Goal: Task Accomplishment & Management: Manage account settings

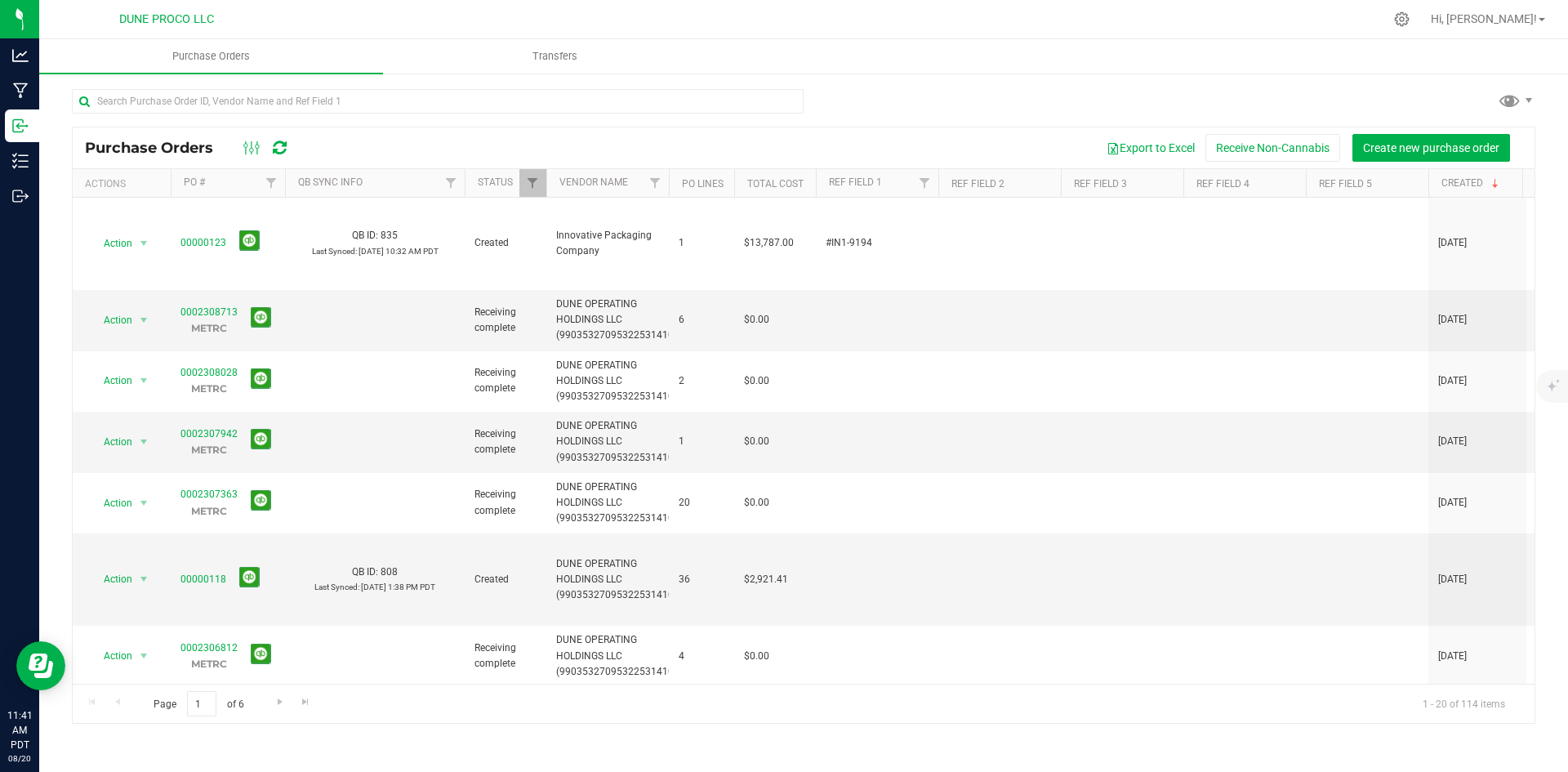
click at [491, 124] on div at bounding box center [438, 108] width 732 height 37
click at [485, 105] on input "text" at bounding box center [438, 101] width 732 height 24
type input "innovati"
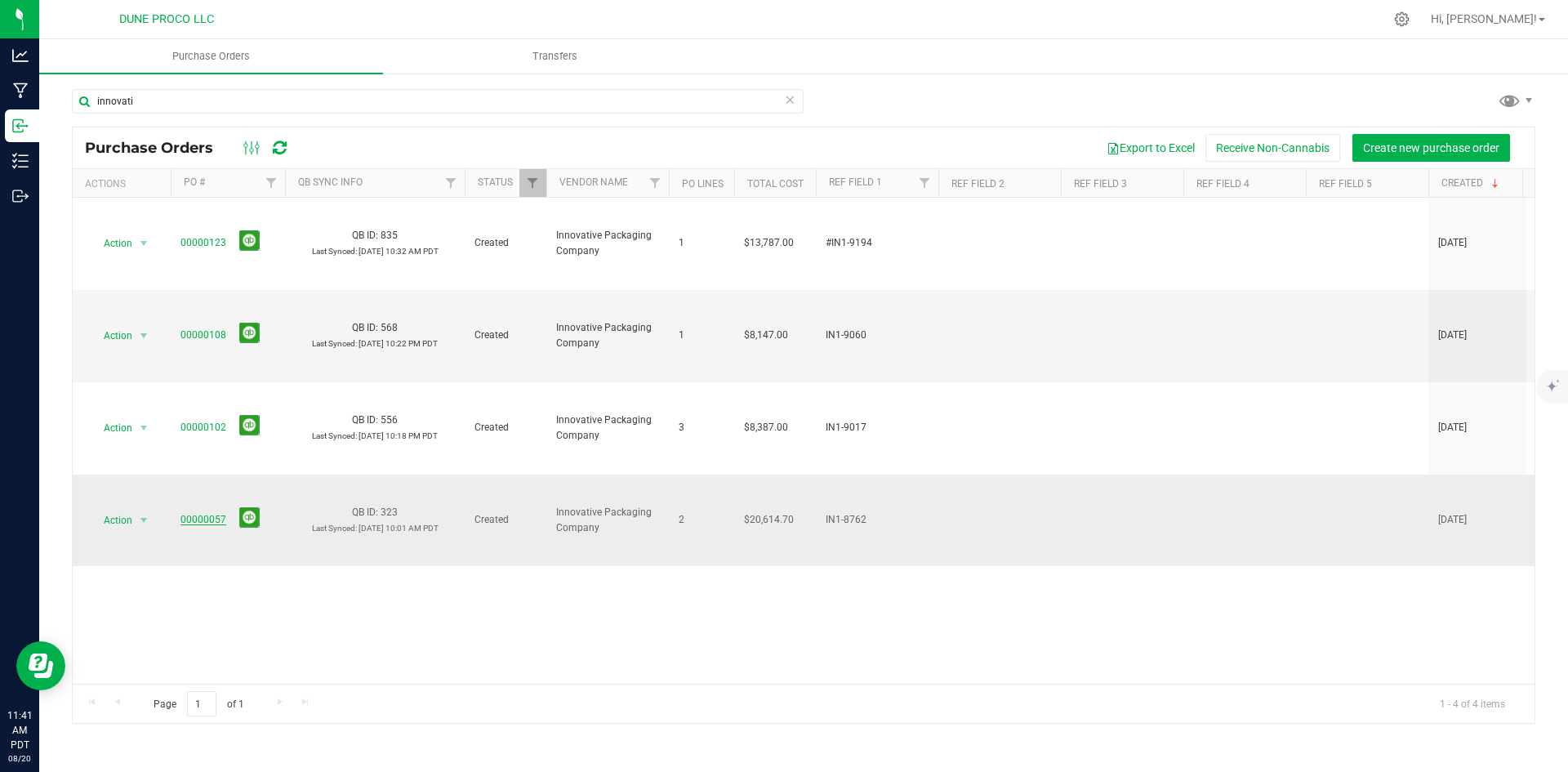
click at [205, 514] on link "00000057" at bounding box center [203, 519] width 46 height 11
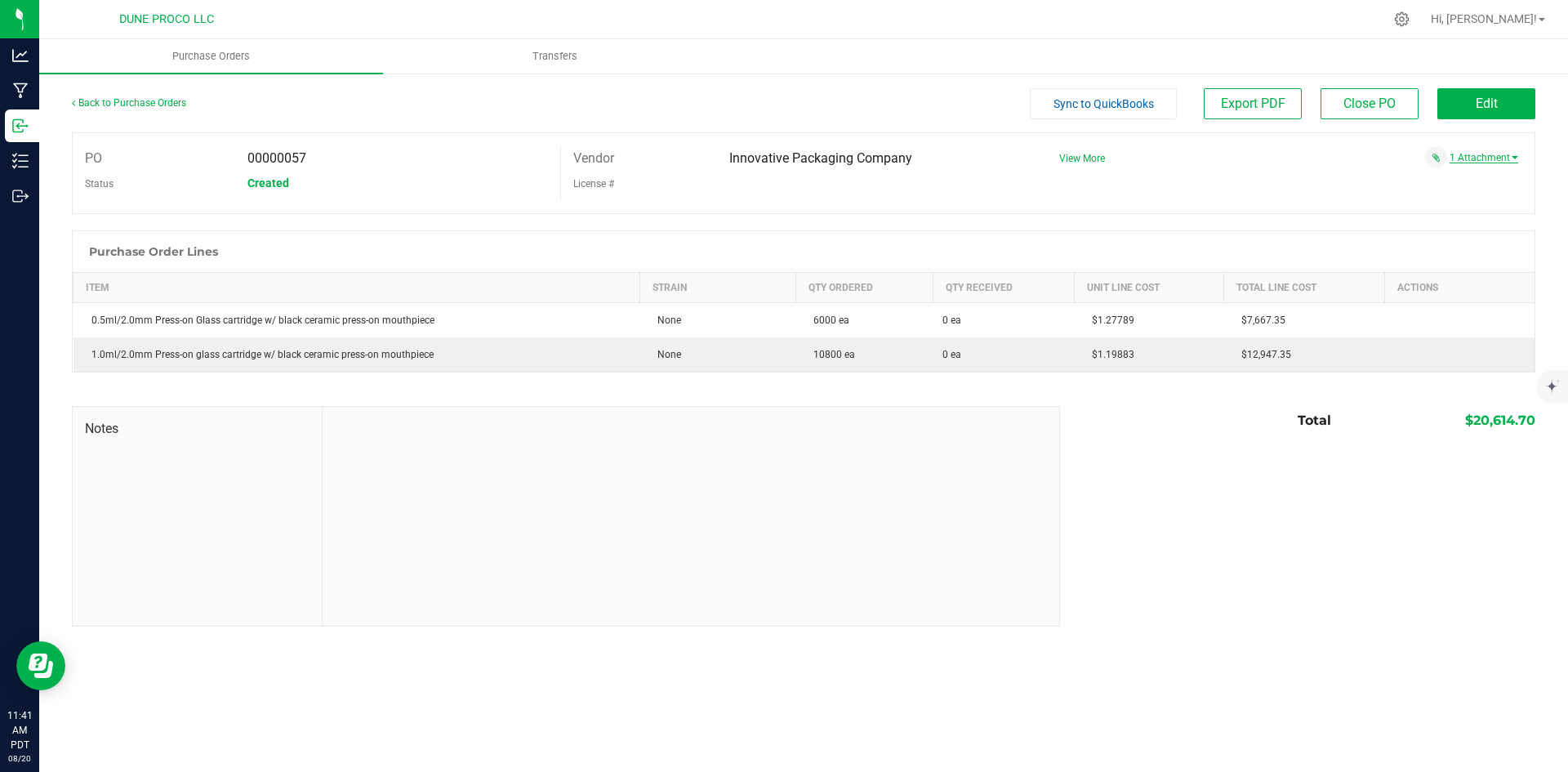
click at [1478, 157] on link "1 Attachment" at bounding box center [1484, 157] width 69 height 11
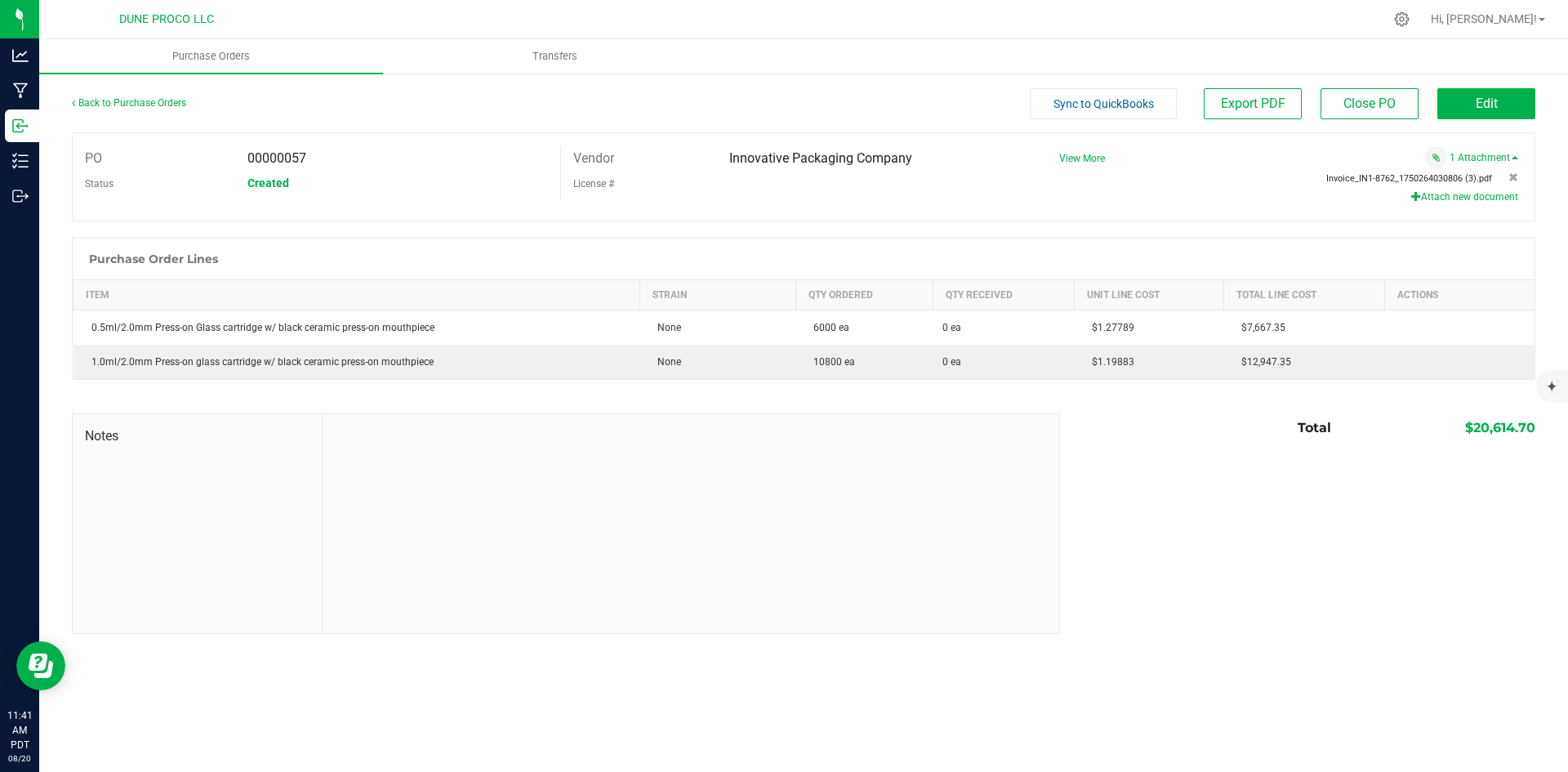
click at [1429, 176] on span "Invoice_IN1-8762_1750264030806 (3).pdf" at bounding box center [1408, 179] width 166 height 10
click at [135, 100] on link "Back to Purchase Orders" at bounding box center [129, 102] width 114 height 11
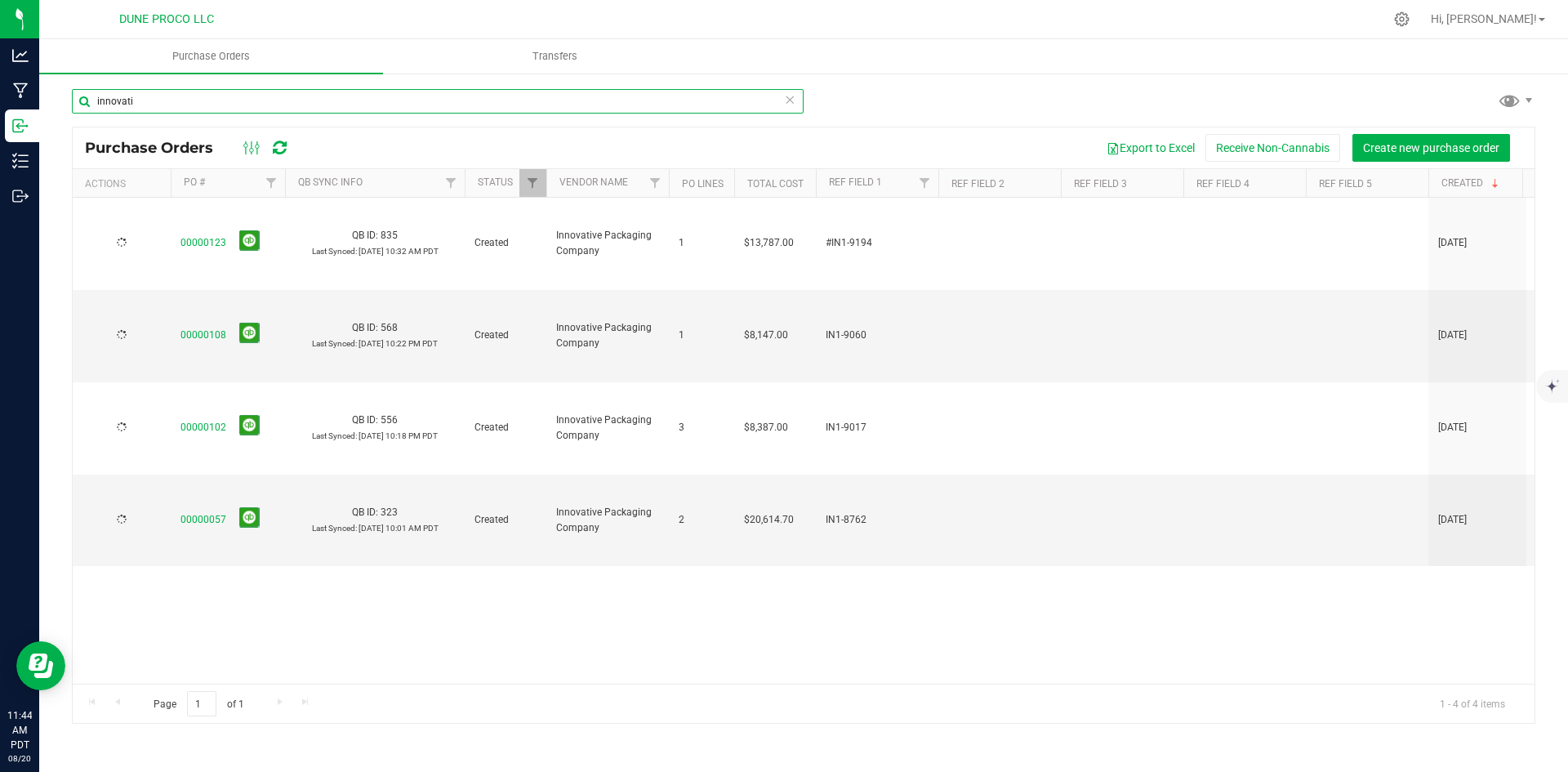
click at [372, 103] on input "innovati" at bounding box center [438, 101] width 732 height 24
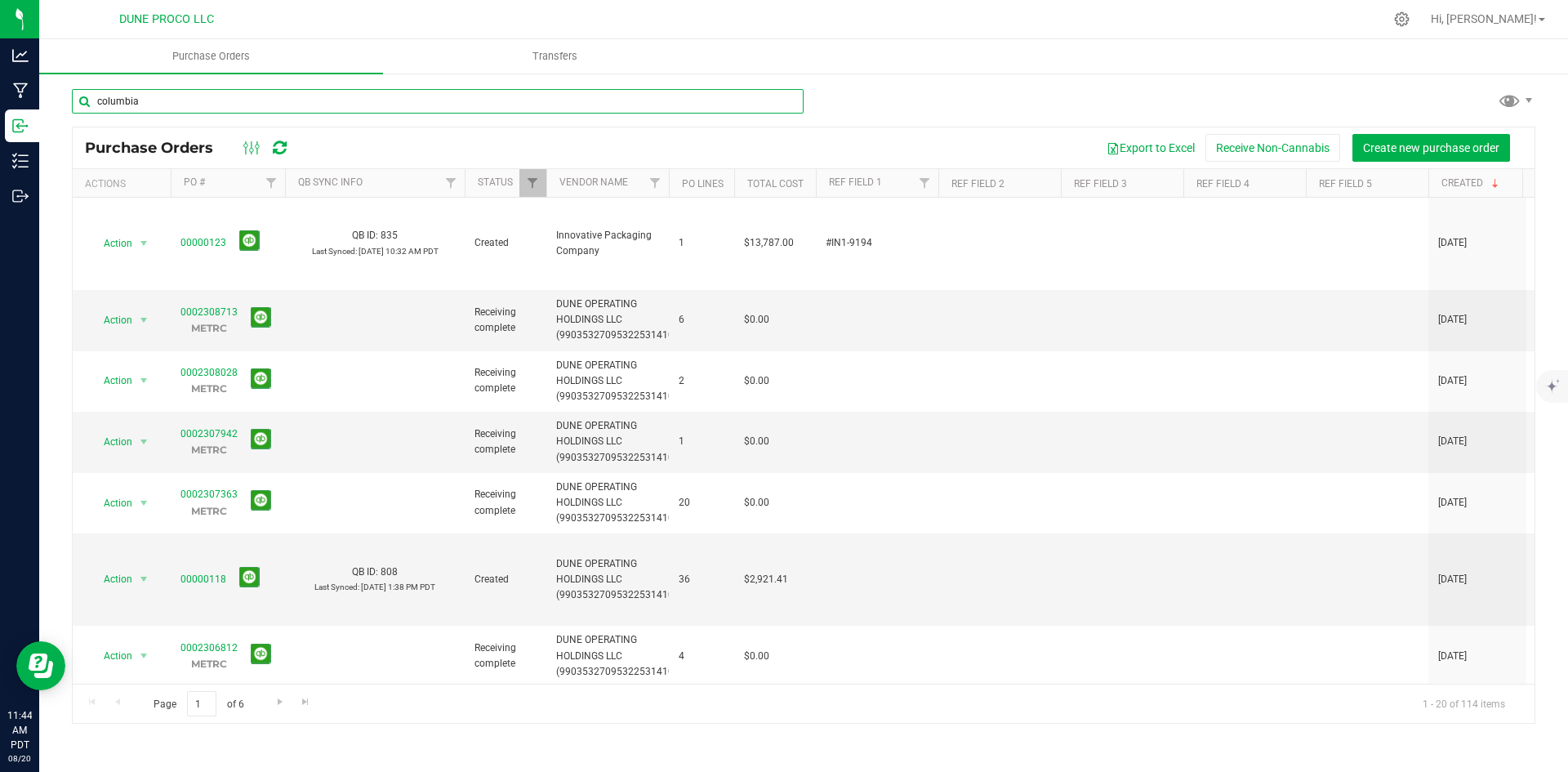
type input "columbia"
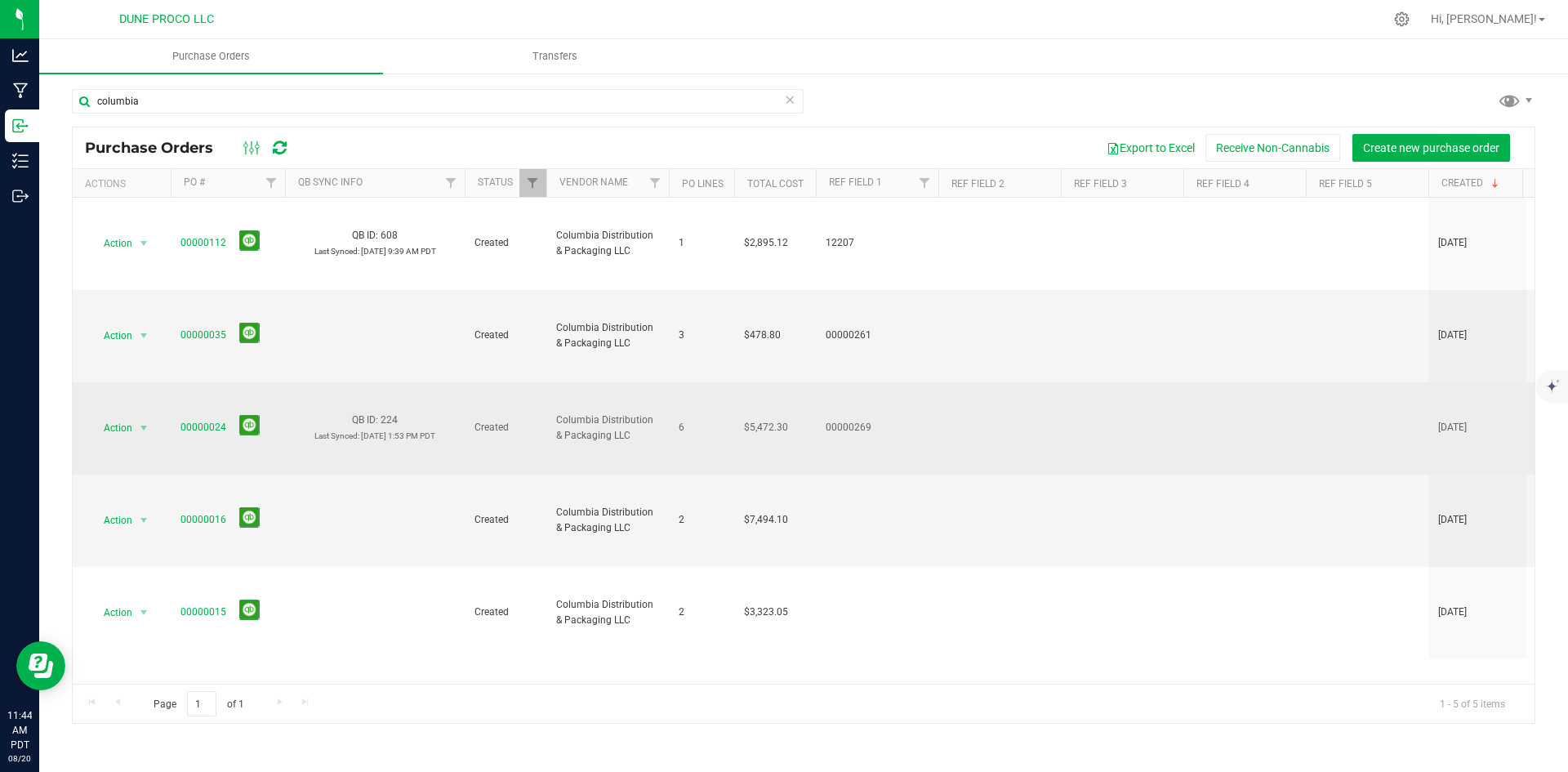
click at [765, 420] on span "$5,472.30" at bounding box center [766, 428] width 44 height 16
click at [771, 420] on span "$5,472.30" at bounding box center [766, 428] width 44 height 16
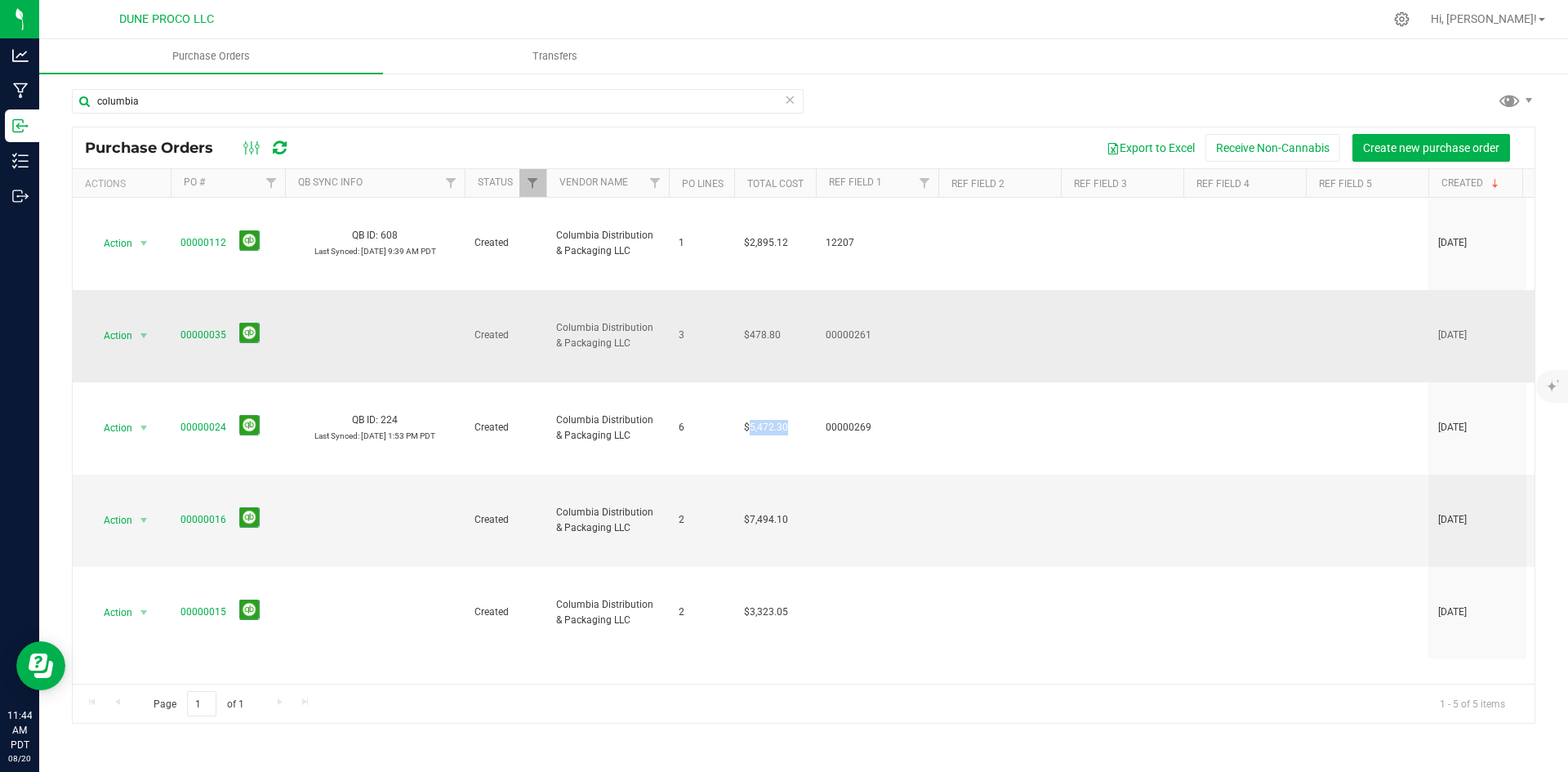
copy span "5,472.30"
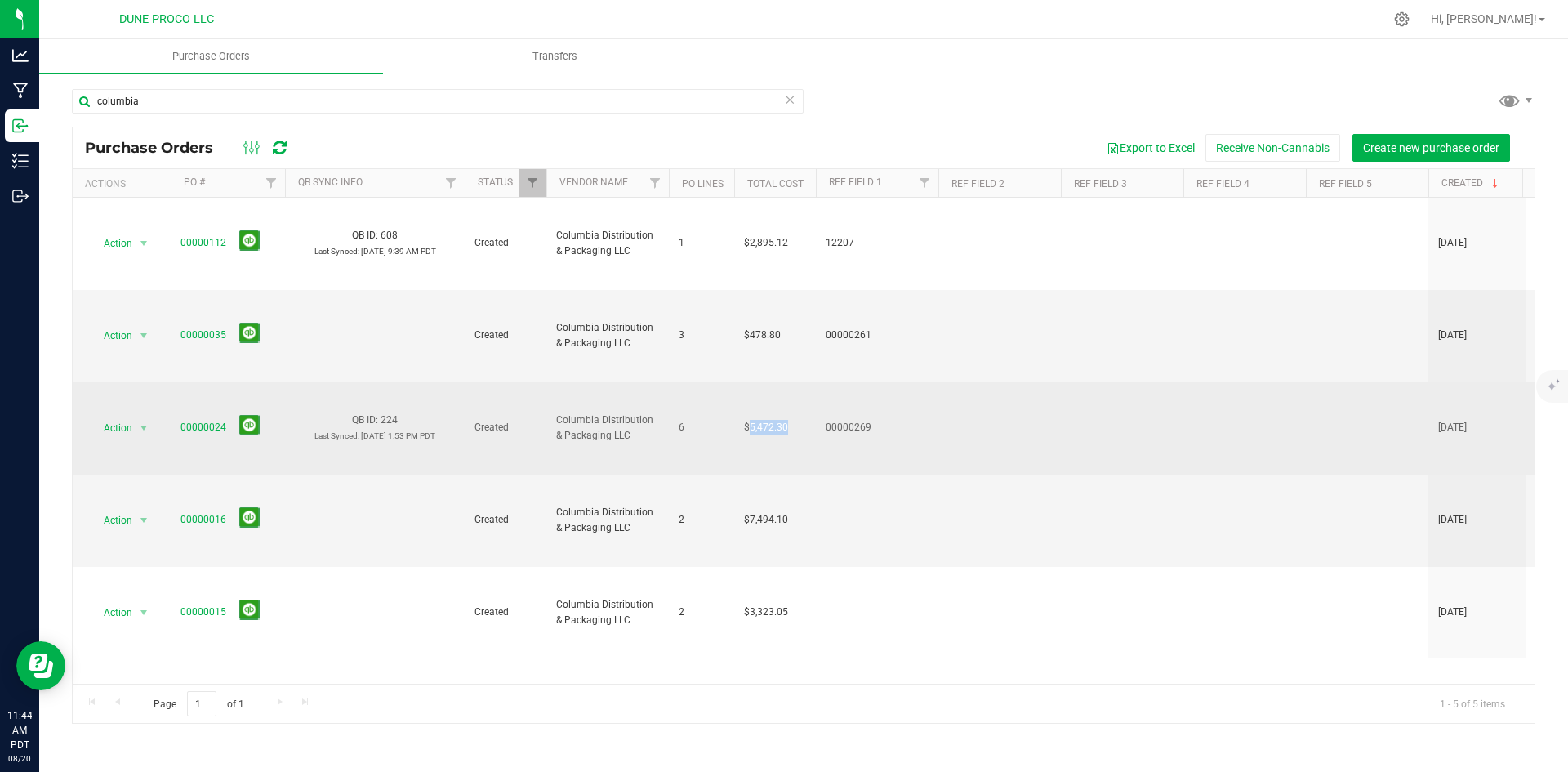
click at [764, 420] on span "$5,472.30" at bounding box center [766, 428] width 44 height 16
click at [757, 420] on span "$5,472.30" at bounding box center [766, 428] width 44 height 16
click at [767, 420] on span "$5,472.30" at bounding box center [766, 428] width 44 height 16
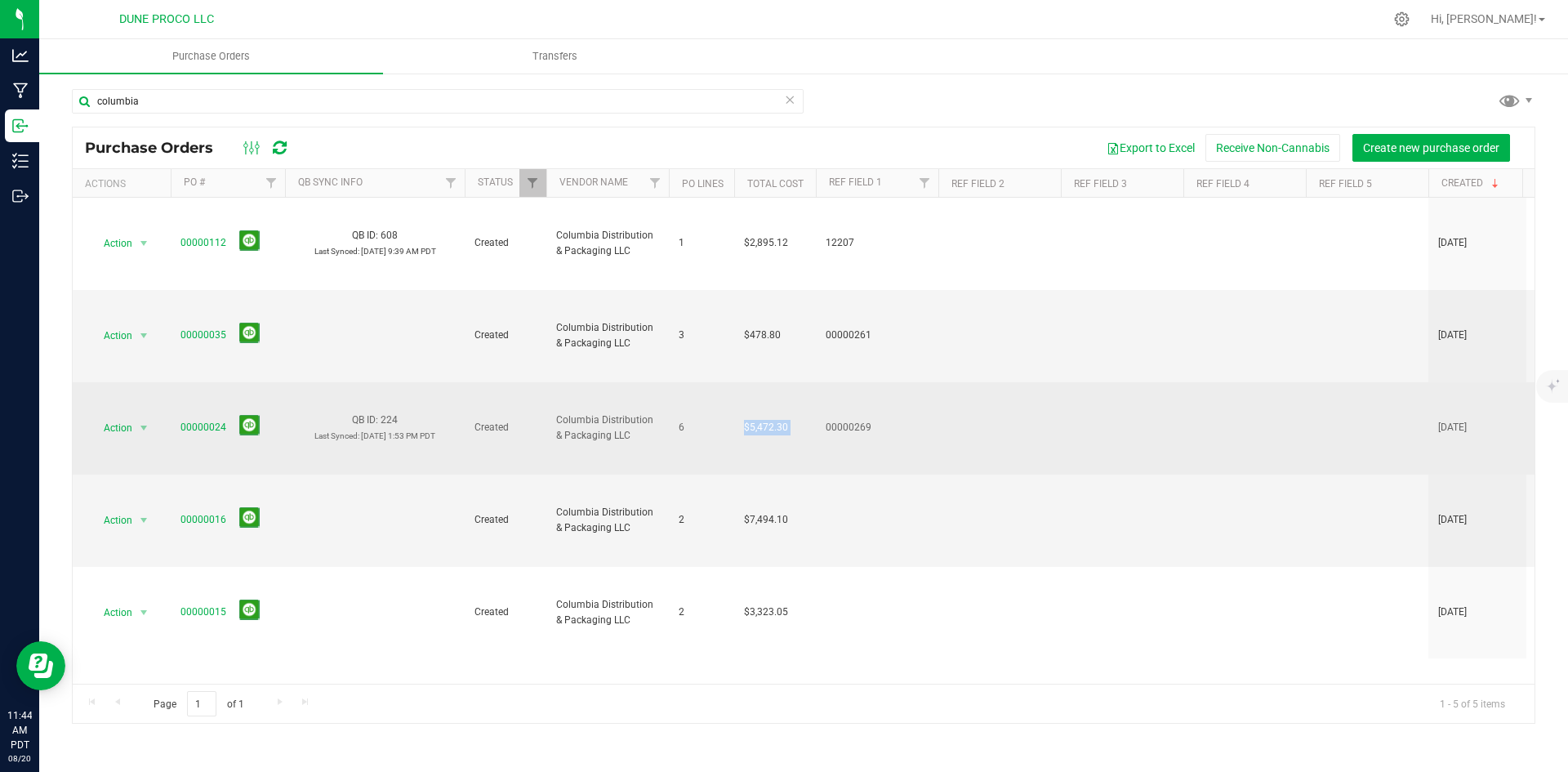
click at [767, 420] on span "$5,472.30" at bounding box center [766, 428] width 44 height 16
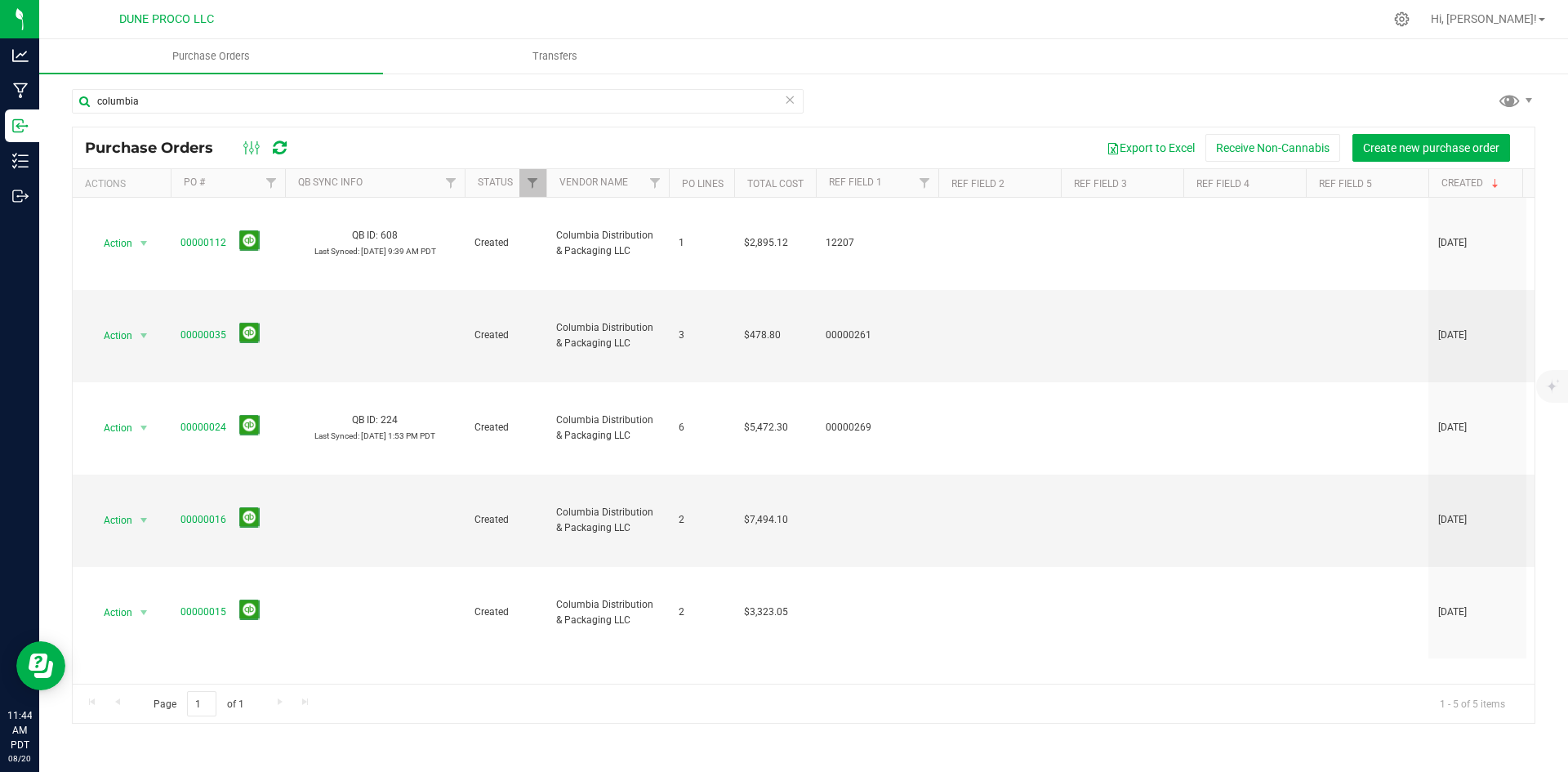
drag, startPoint x: 1042, startPoint y: 513, endPoint x: 991, endPoint y: 478, distance: 61.9
click at [1040, 514] on div "Action Action Cancel purchase order Close purchase order Edit purchase order PO…" at bounding box center [804, 441] width 1462 height 486
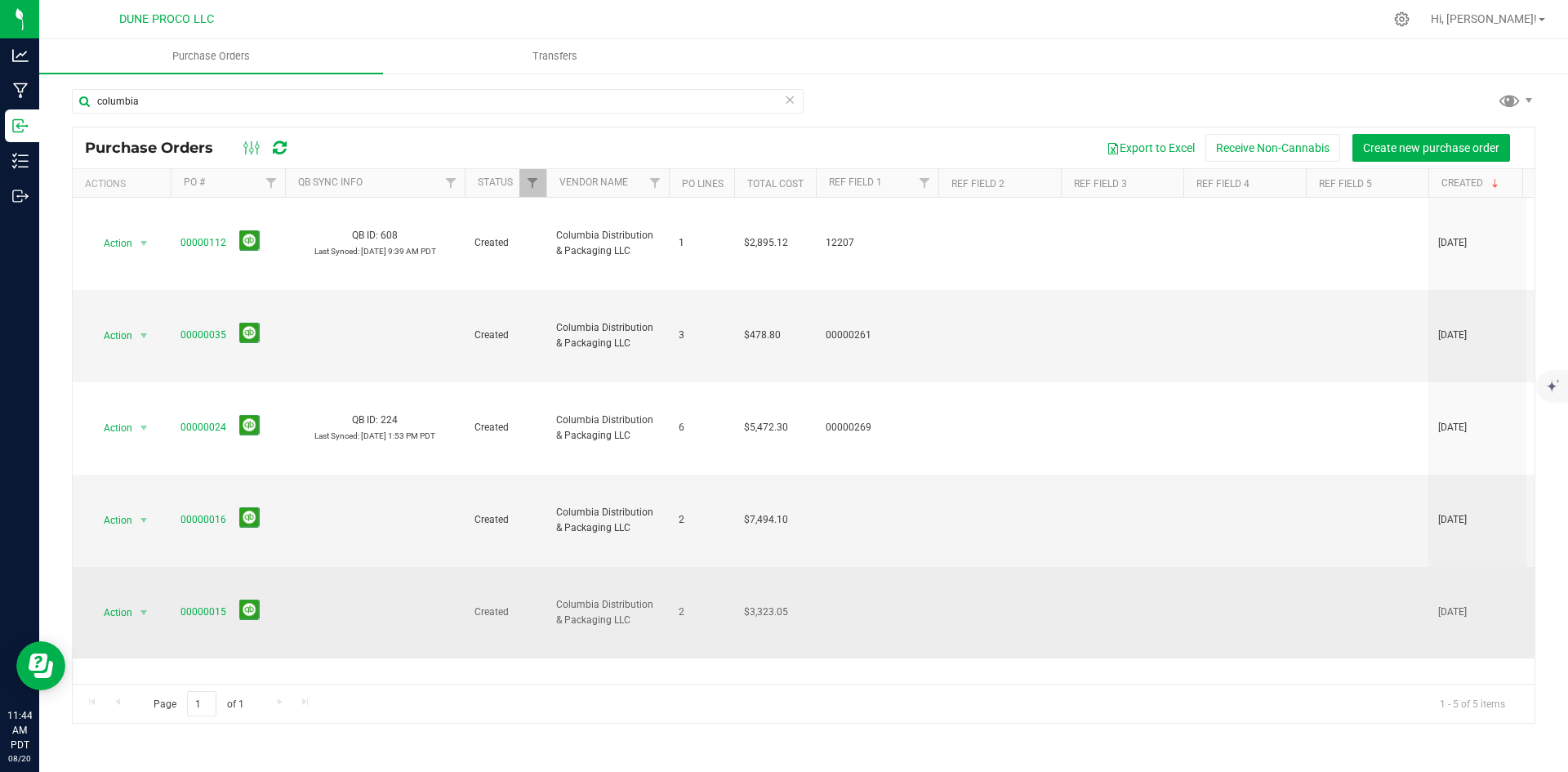
click at [768, 605] on span "$3,323.05" at bounding box center [766, 612] width 44 height 16
click at [763, 567] on td "$3,323.05" at bounding box center [775, 612] width 82 height 91
click at [769, 605] on span "$3,323.05" at bounding box center [766, 612] width 44 height 16
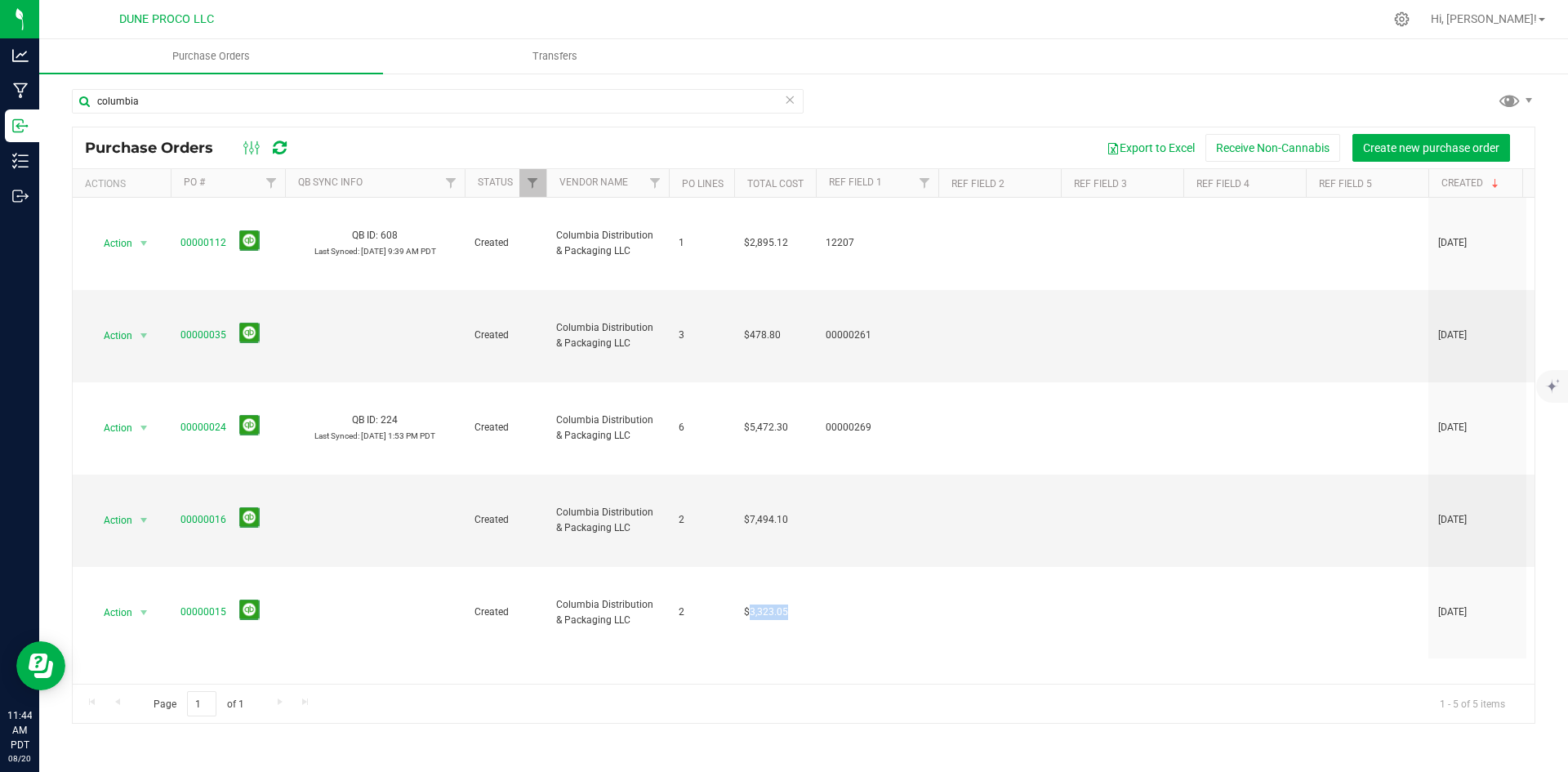
copy span "3,323.05"
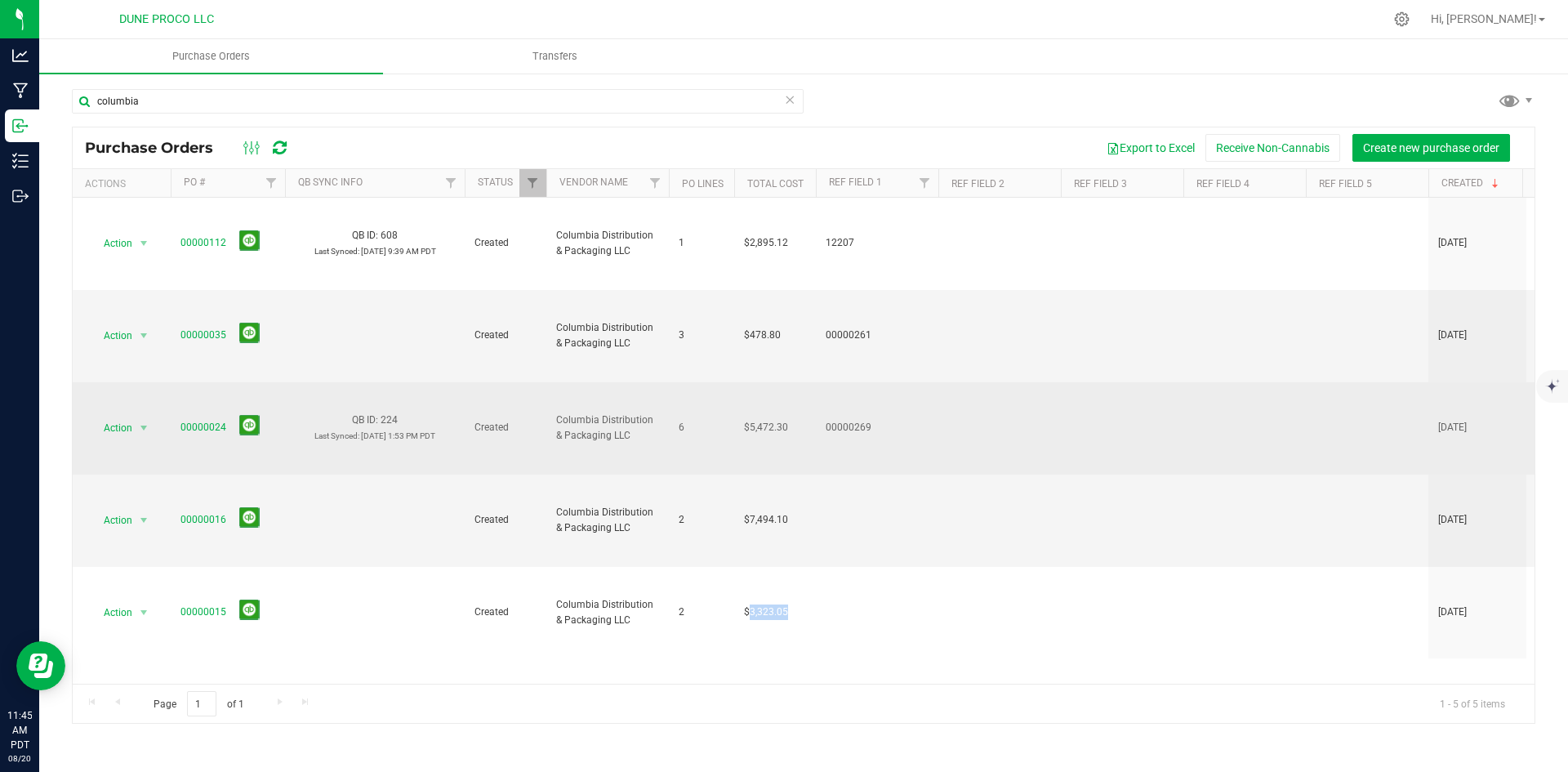
click at [777, 420] on span "$5,472.30" at bounding box center [766, 428] width 44 height 16
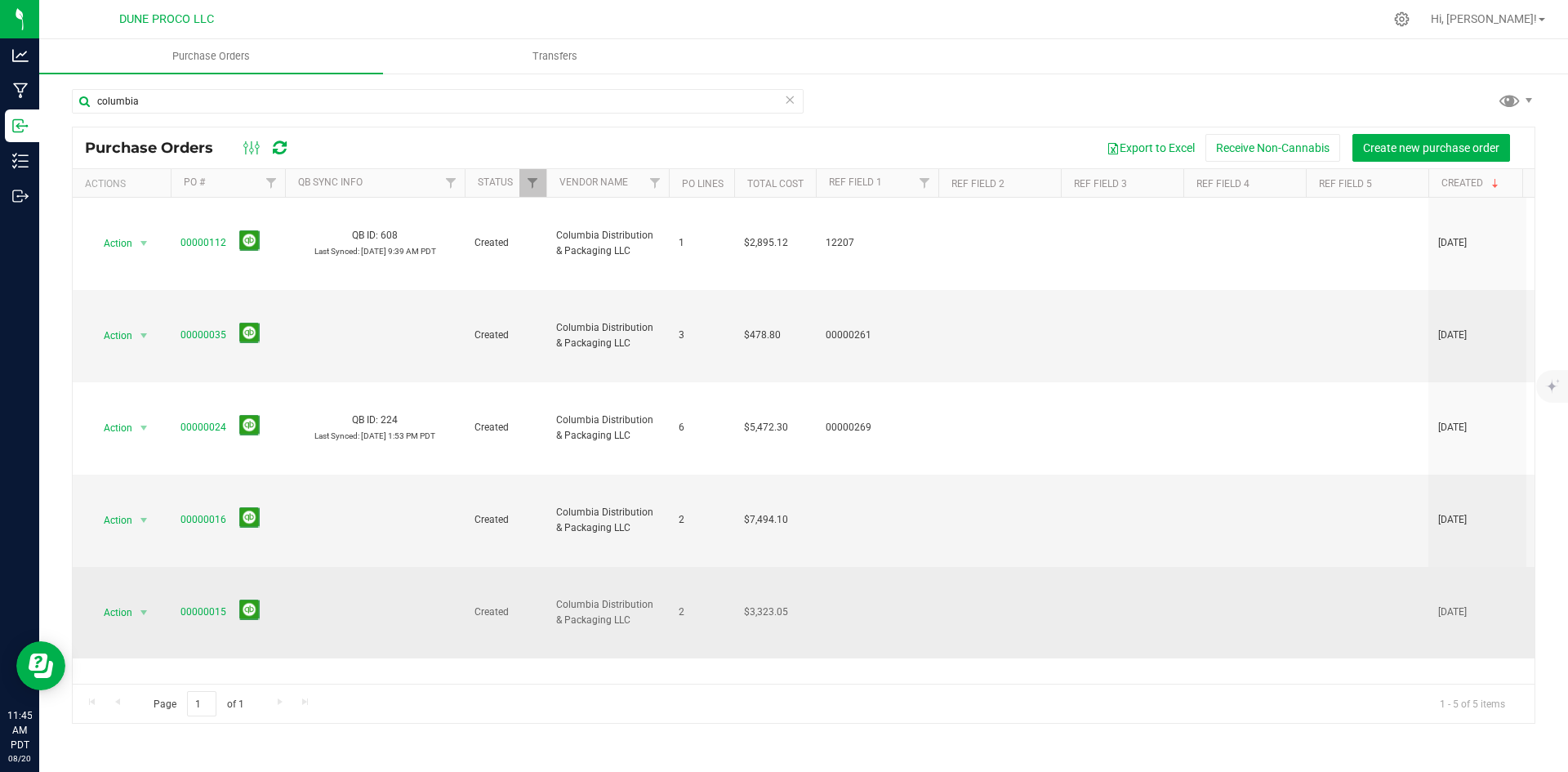
click at [784, 605] on span "$3,323.05" at bounding box center [766, 612] width 44 height 16
click at [780, 605] on span "$3,323.05" at bounding box center [766, 612] width 44 height 16
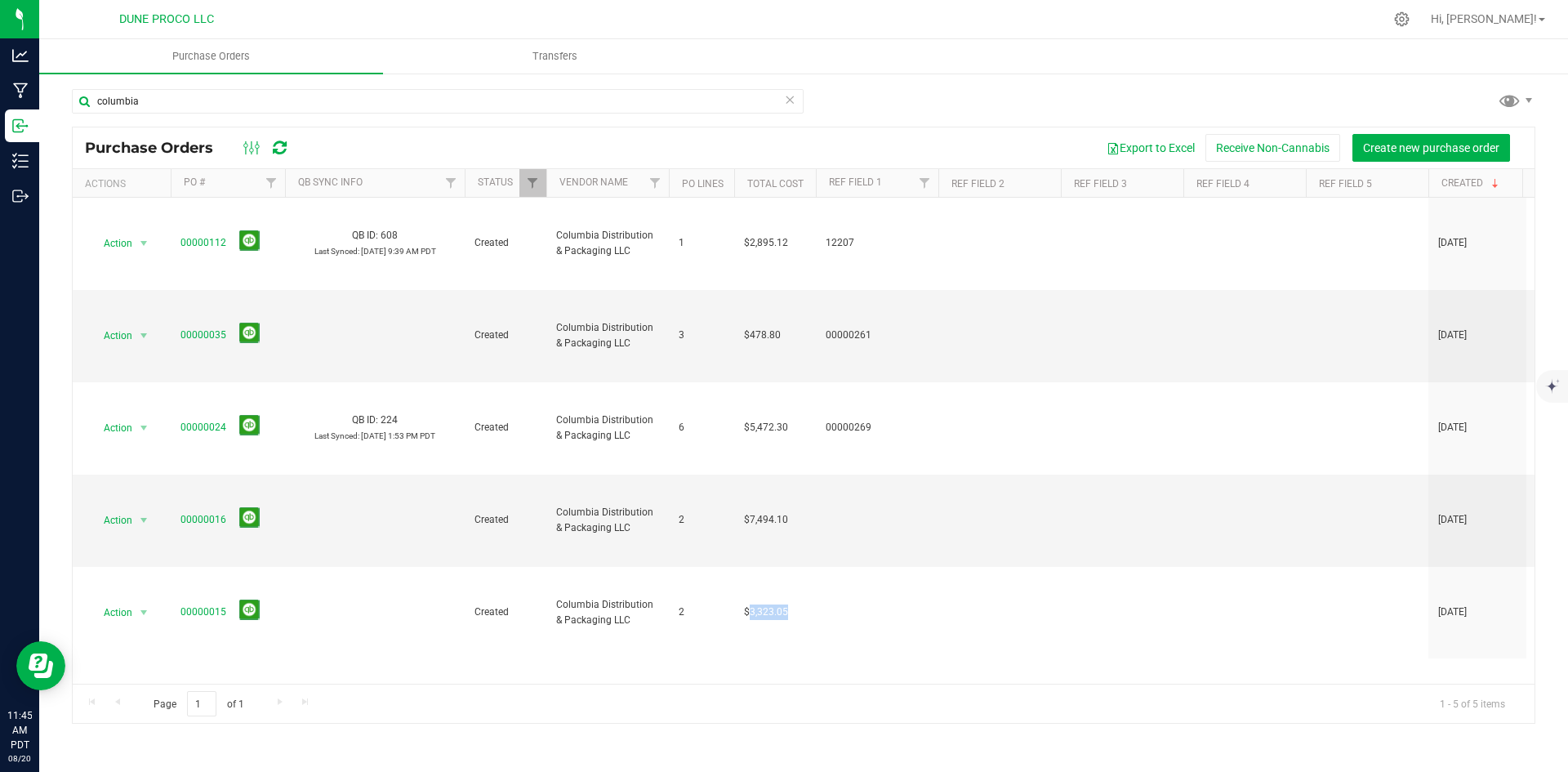
copy span "3,323.05"
drag, startPoint x: 760, startPoint y: 361, endPoint x: 760, endPoint y: 352, distance: 9.0
click at [760, 513] on span "$7,494.10" at bounding box center [766, 520] width 44 height 16
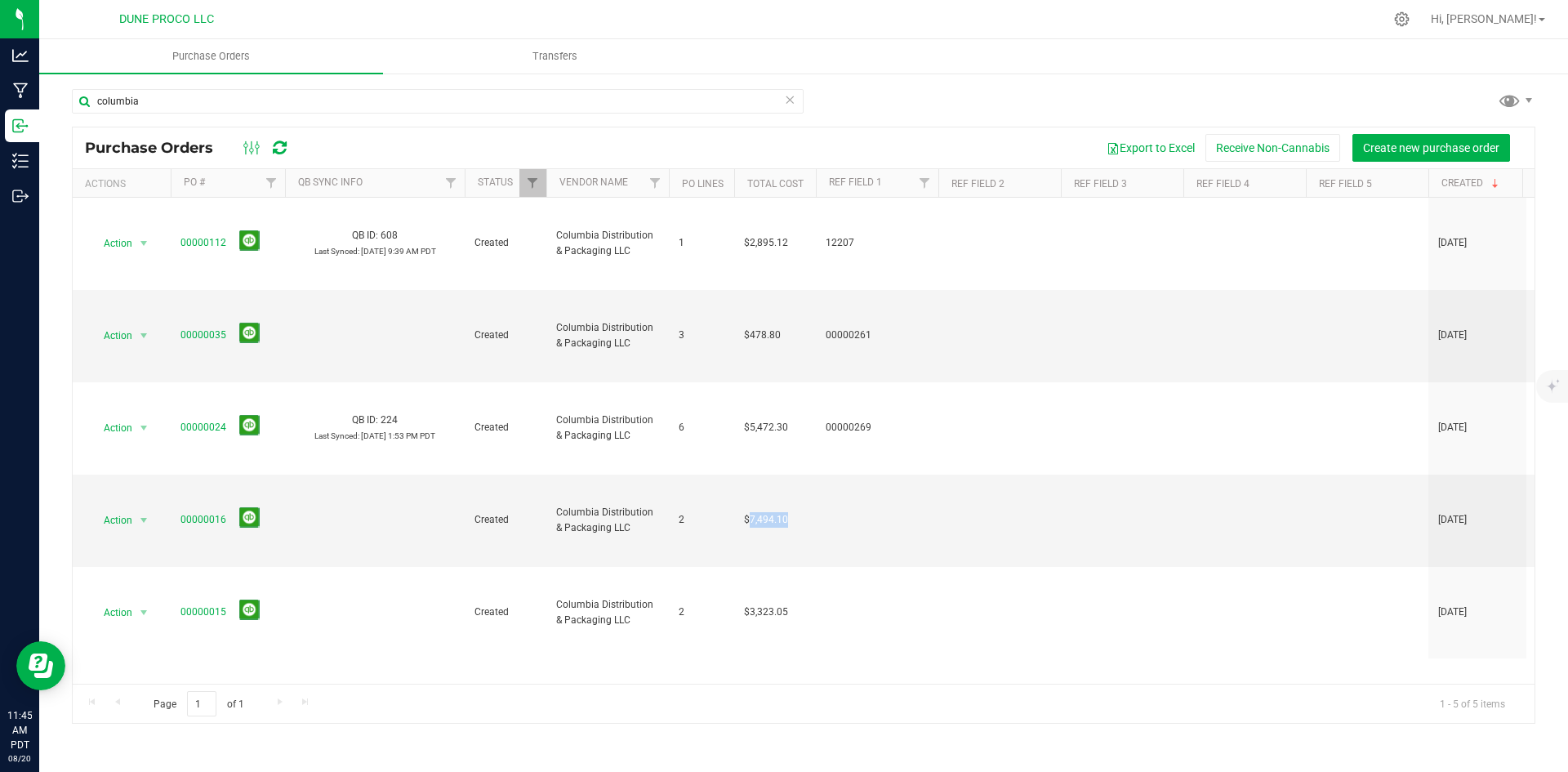
copy span "7,494.10"
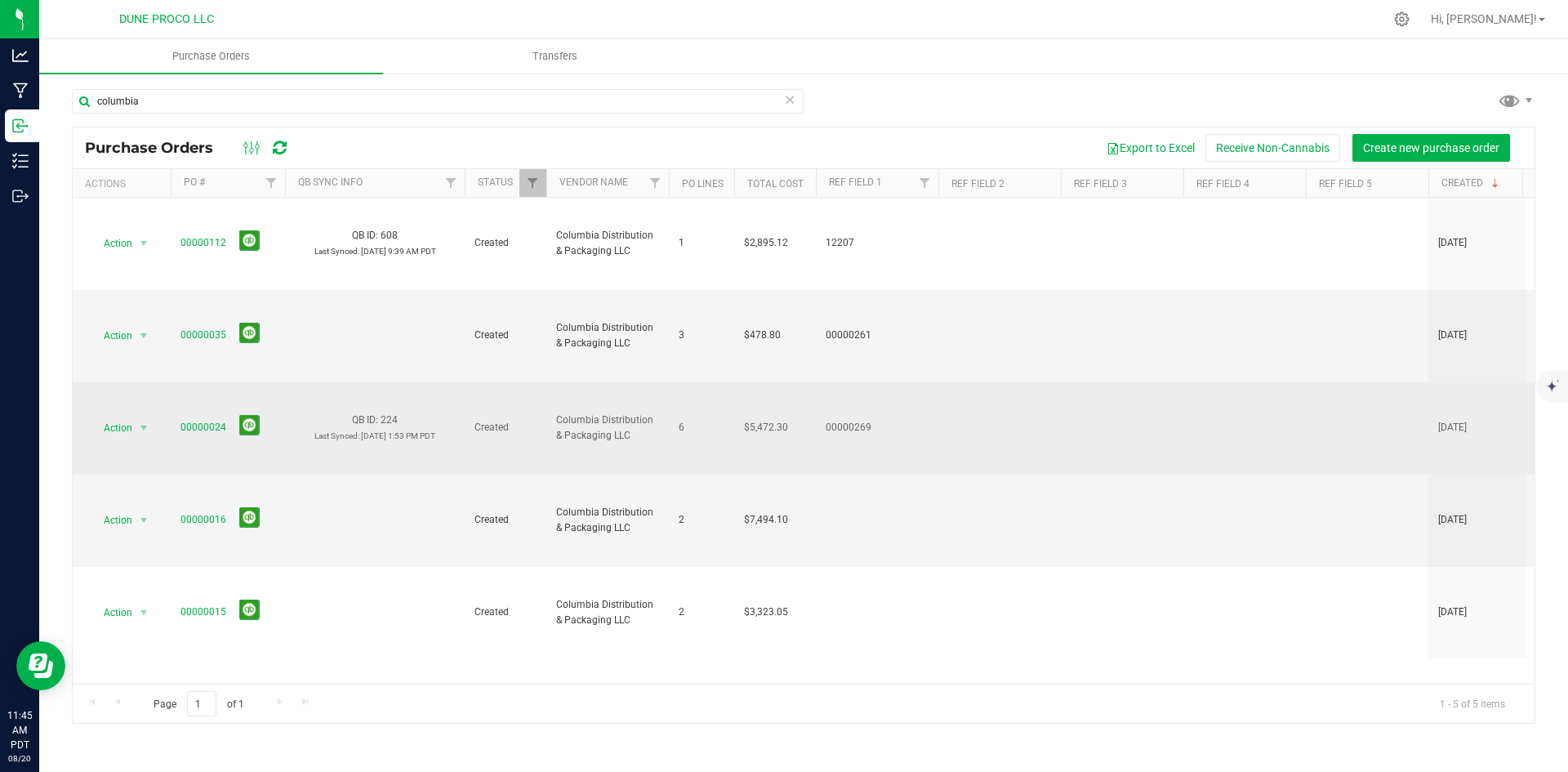
click at [761, 420] on span "$5,472.30" at bounding box center [766, 428] width 44 height 16
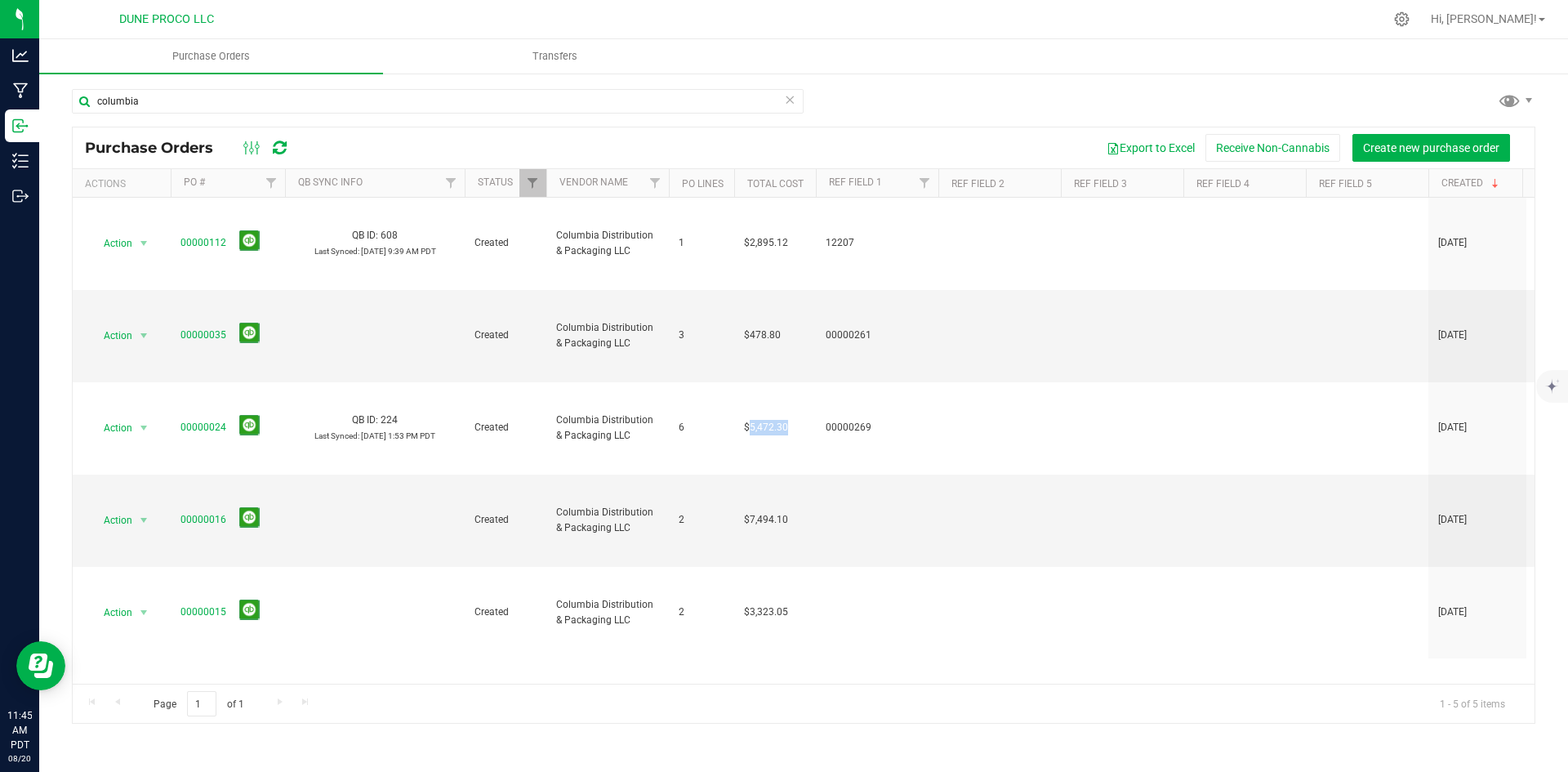
copy span "5,472.30"
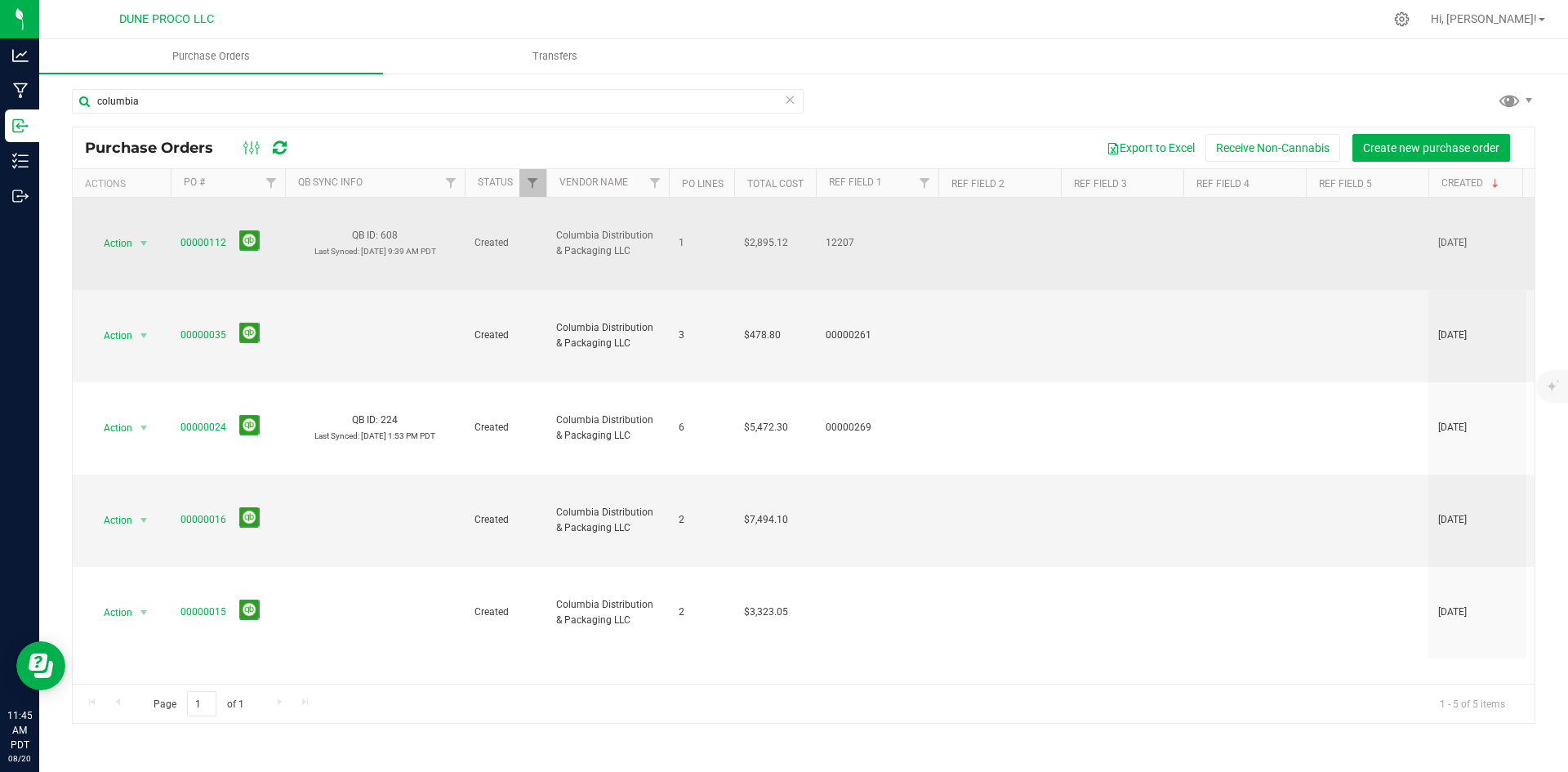
click at [761, 235] on span "$2,895.12" at bounding box center [766, 243] width 44 height 16
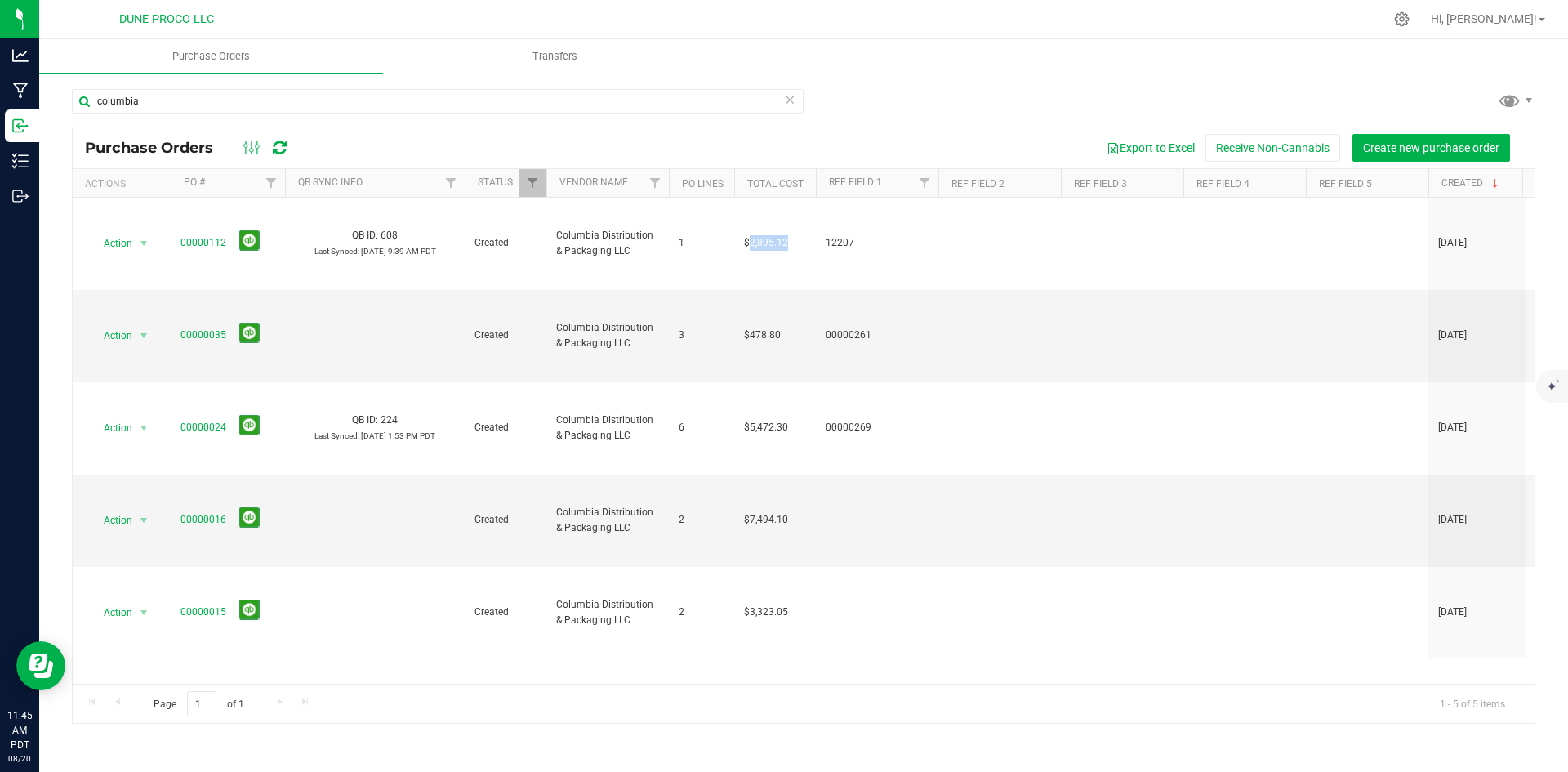
copy span "2,895.12"
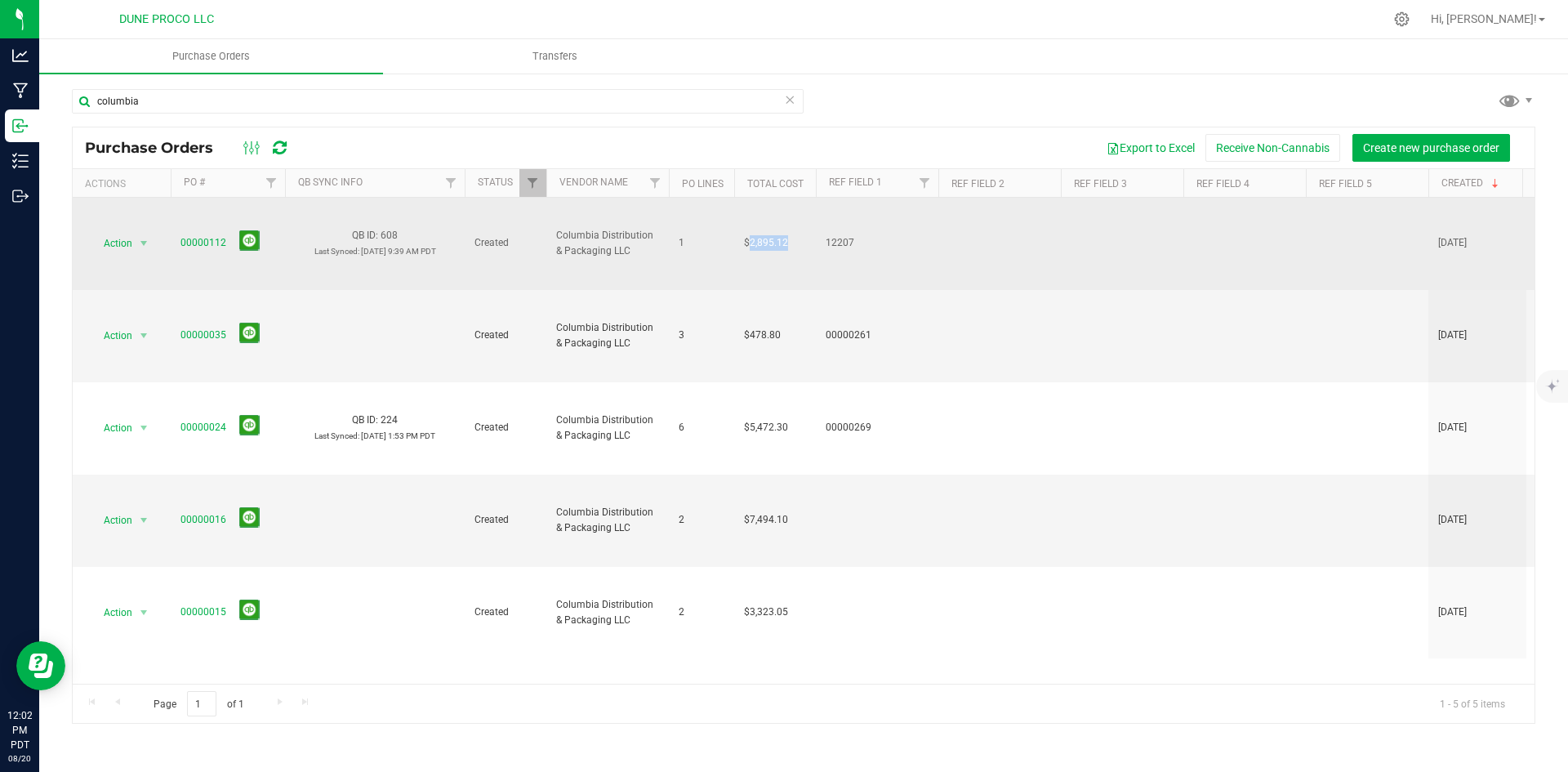
click at [758, 235] on span "$2,895.12" at bounding box center [766, 243] width 44 height 16
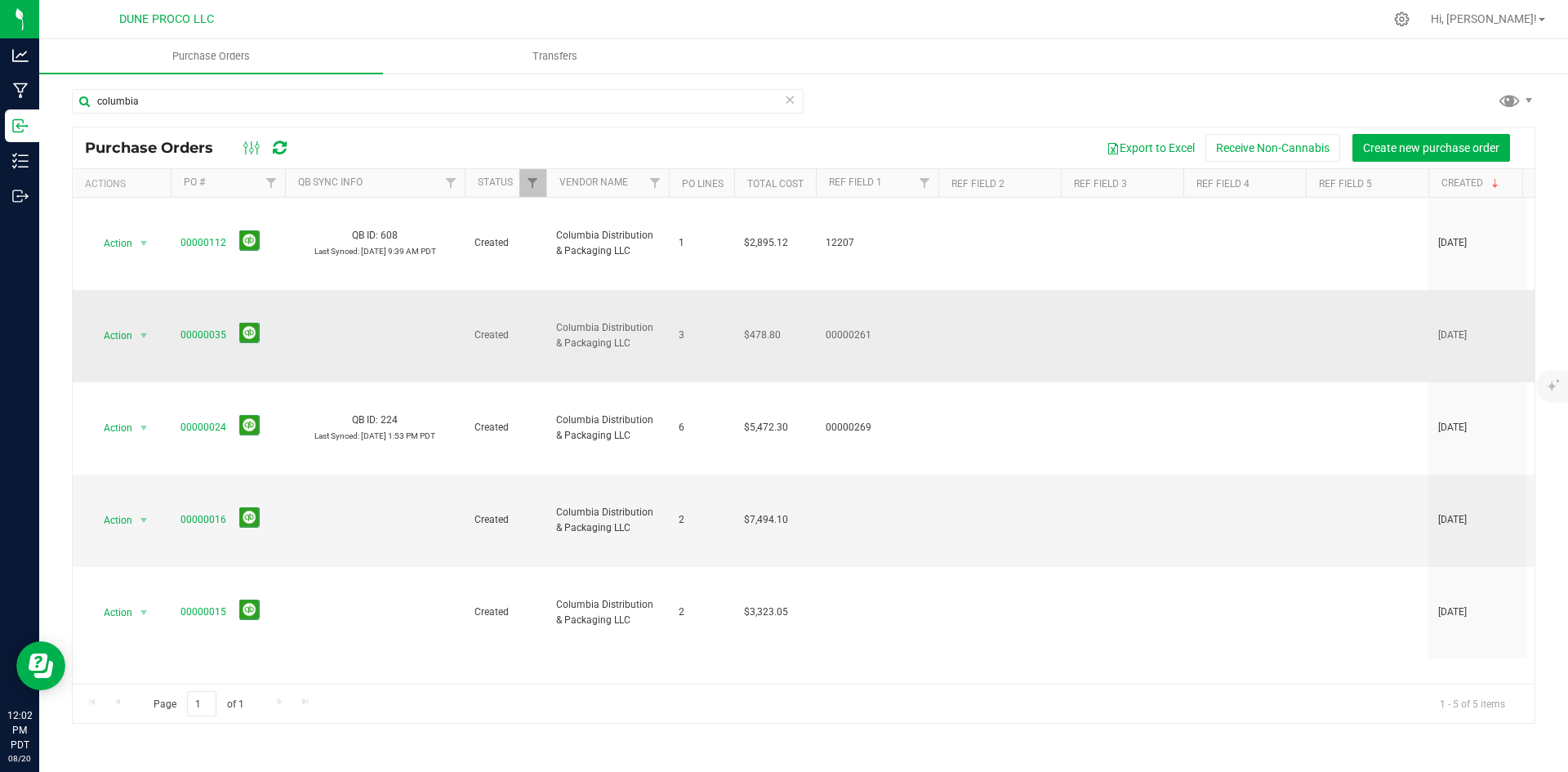
click at [755, 328] on span "$478.80" at bounding box center [762, 336] width 36 height 16
copy span "478.80"
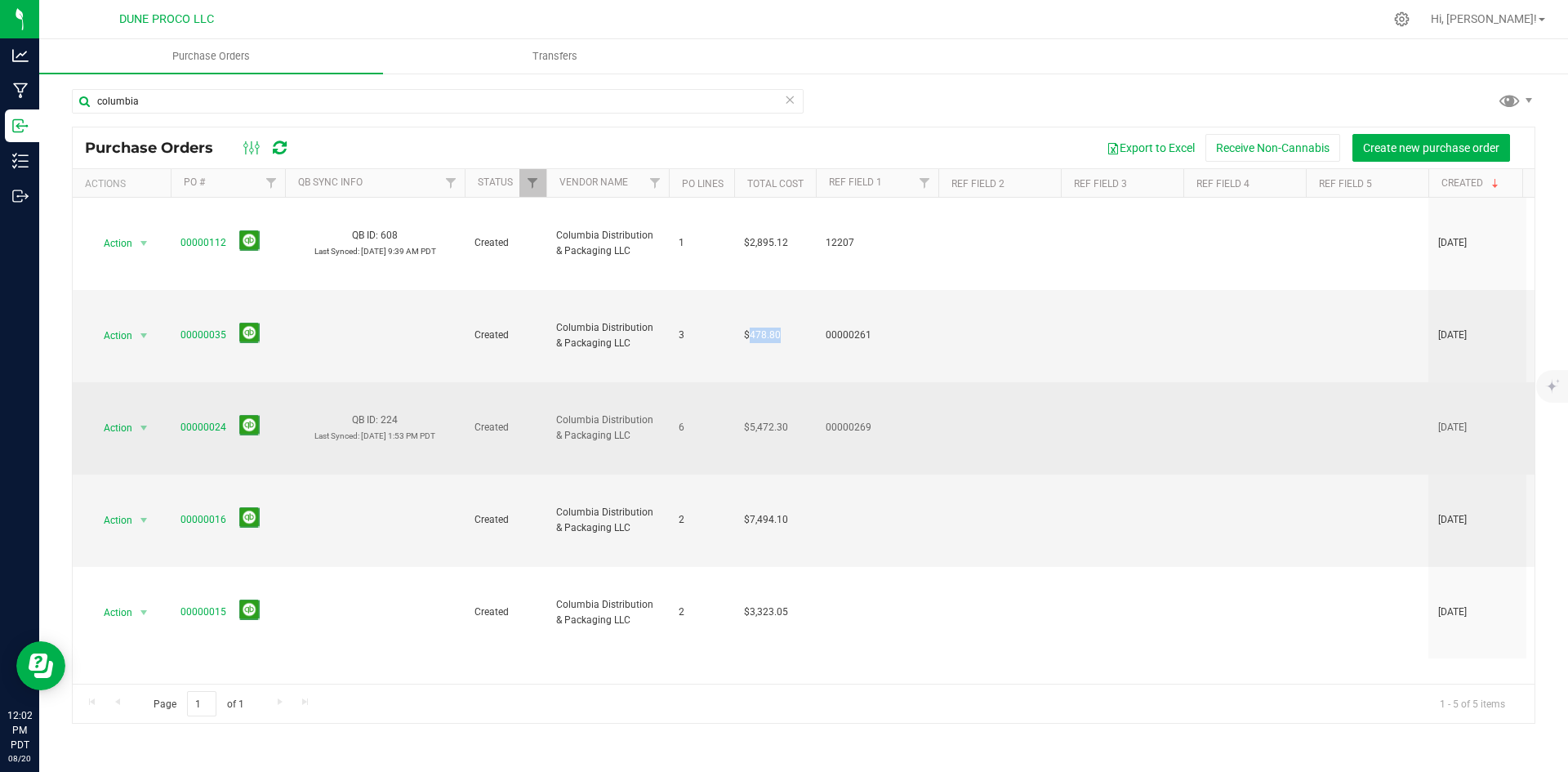
click at [769, 420] on span "$5,472.30" at bounding box center [766, 428] width 44 height 16
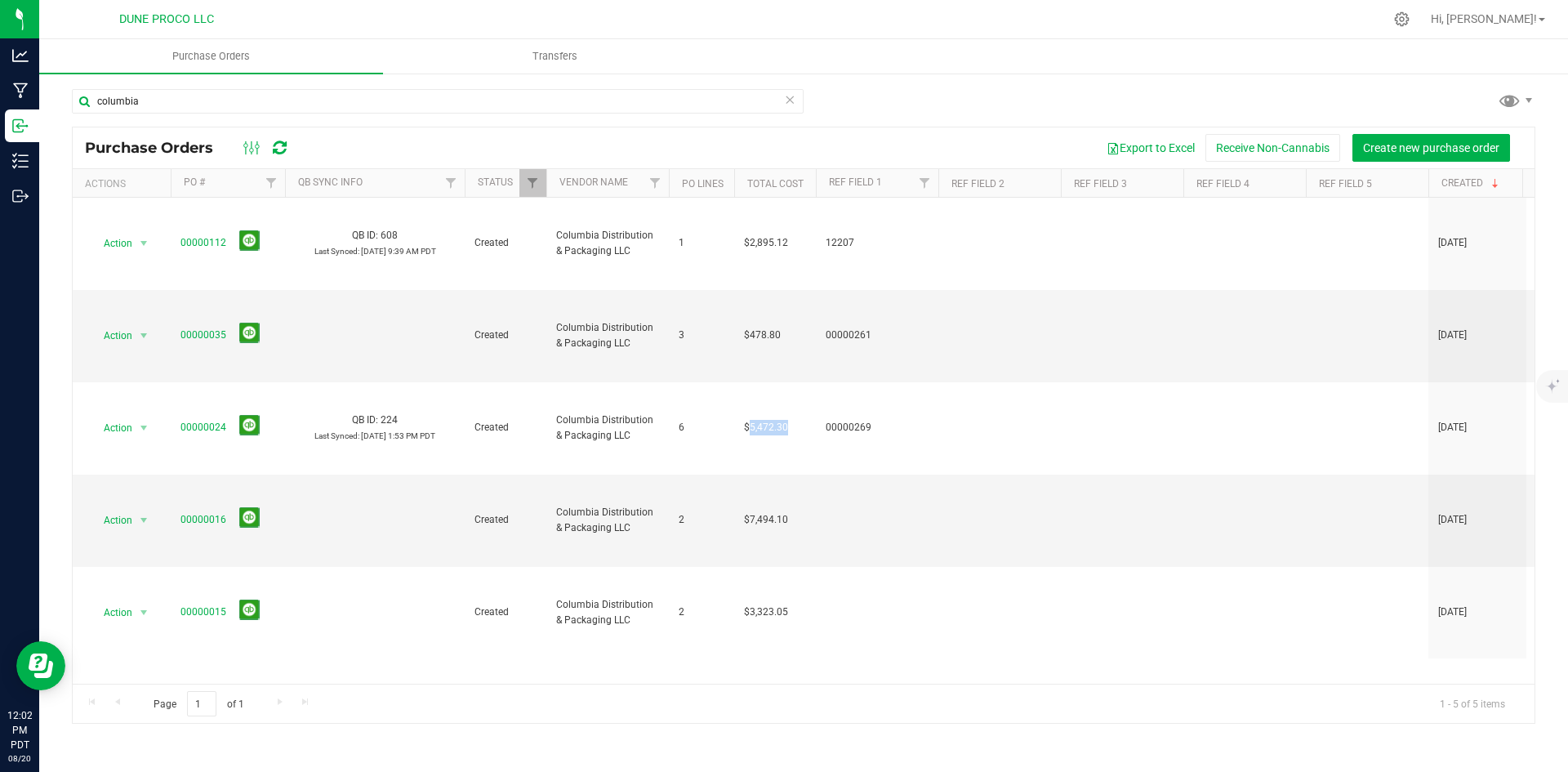
copy span "5,472.30"
click at [768, 513] on span "$7,494.10" at bounding box center [766, 520] width 44 height 16
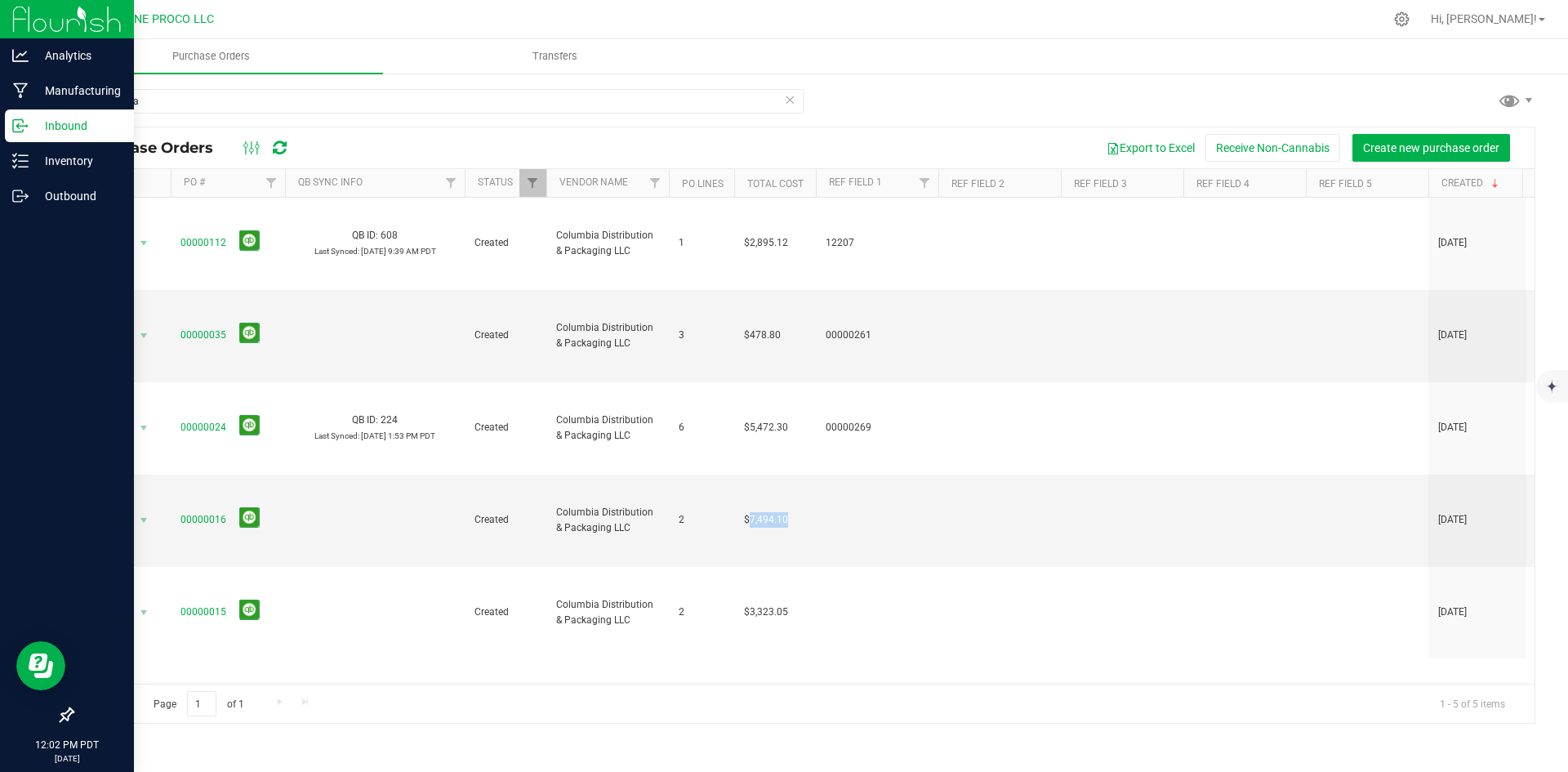
copy span "7,494.10"
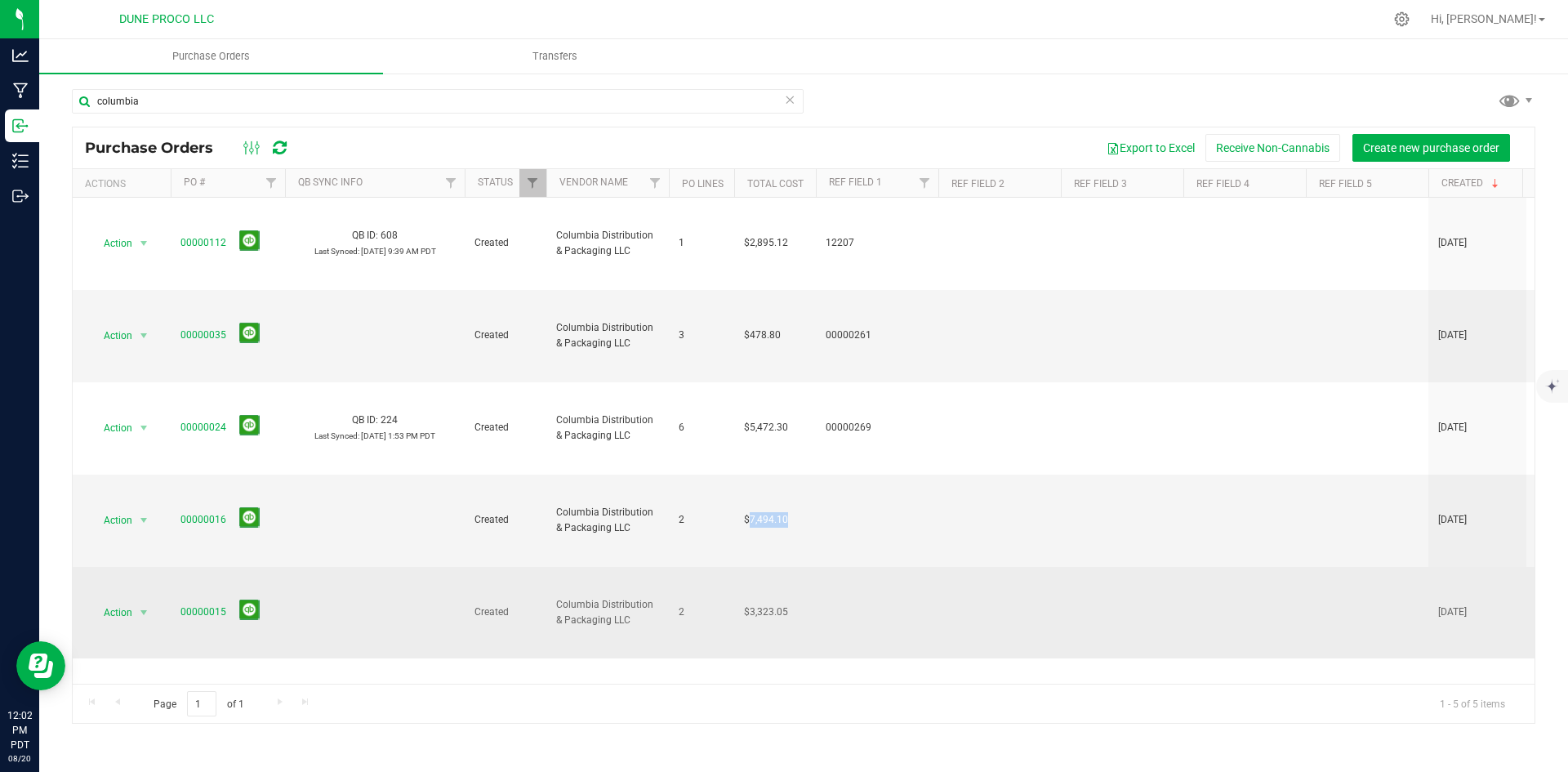
click at [772, 605] on span "$3,323.05" at bounding box center [766, 612] width 44 height 16
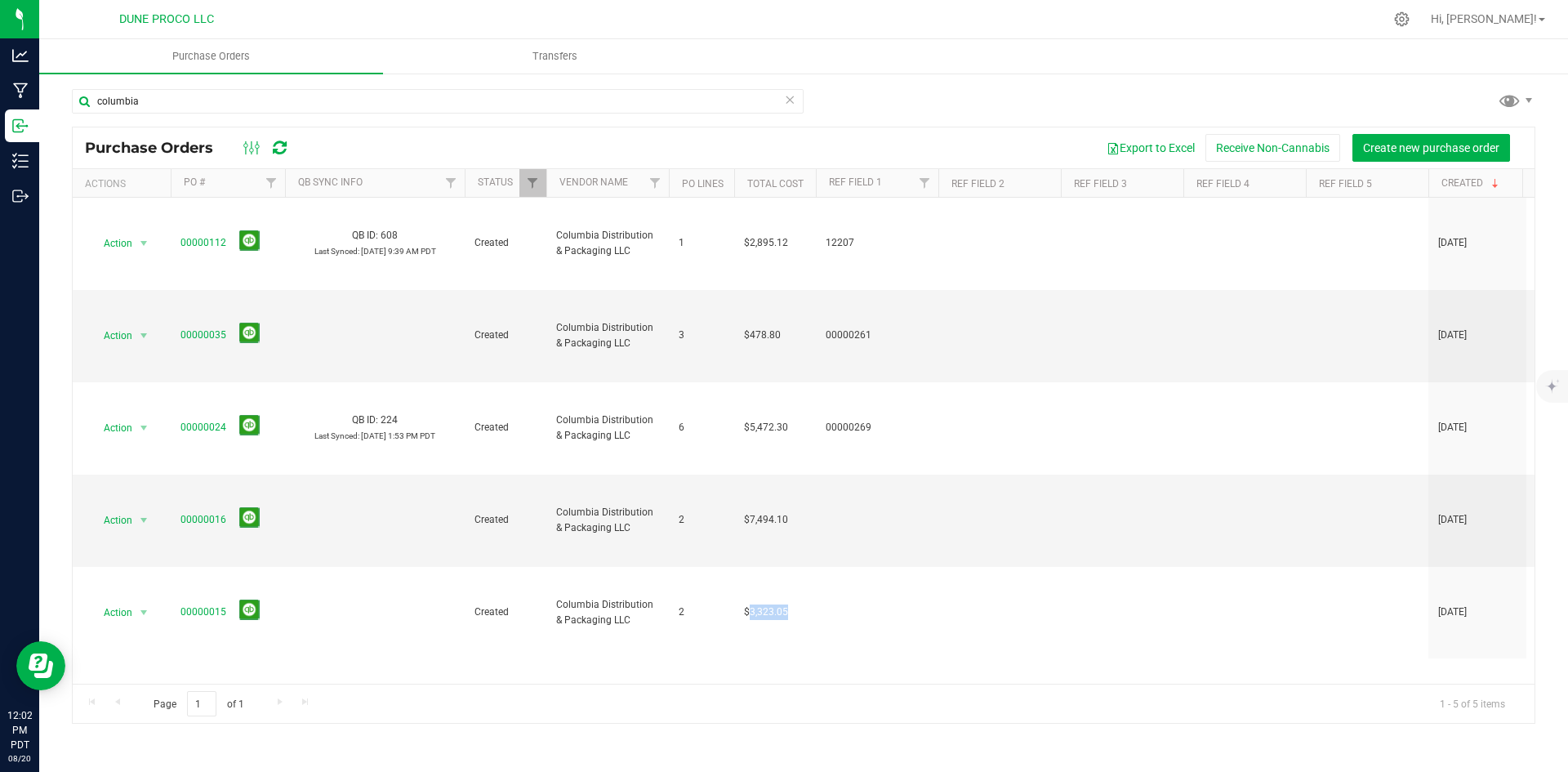
copy span "3,323.05"
click at [755, 328] on span "$478.80" at bounding box center [762, 336] width 36 height 16
click at [197, 330] on link "00000035" at bounding box center [203, 335] width 46 height 11
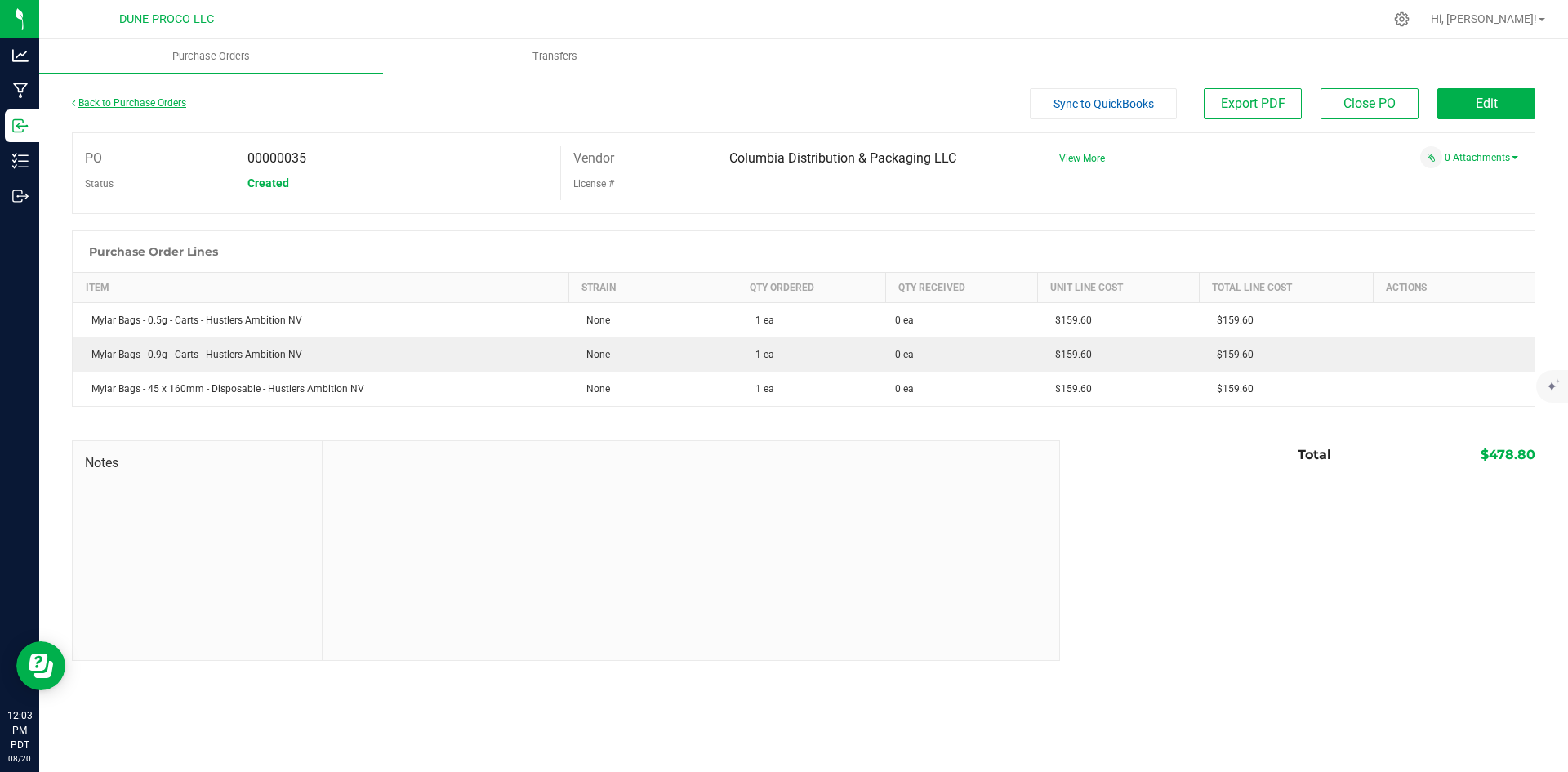
click at [183, 101] on link "Back to Purchase Orders" at bounding box center [129, 102] width 114 height 11
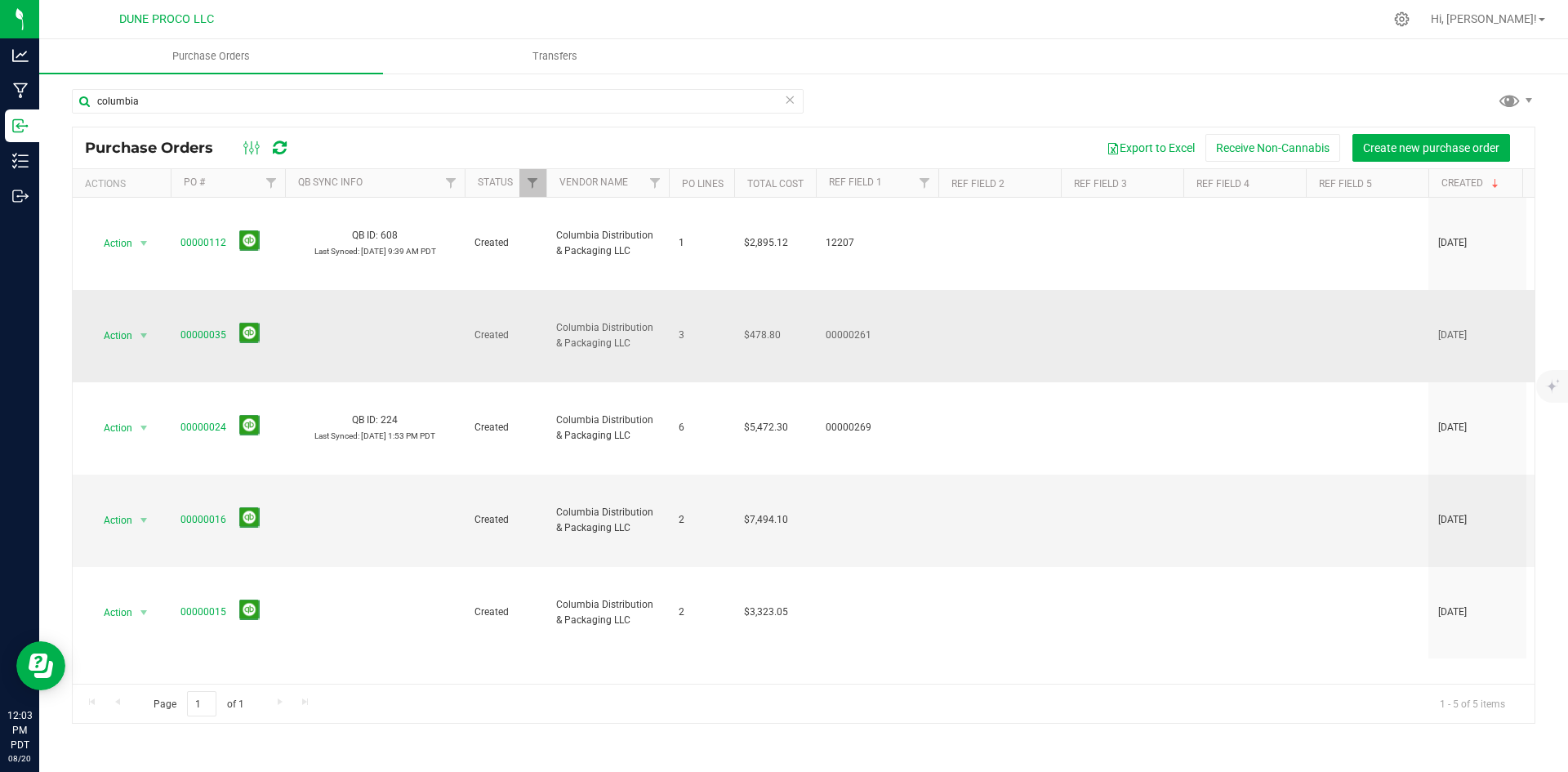
click at [151, 324] on span "select" at bounding box center [144, 336] width 21 height 23
click at [167, 292] on li "Cancel purchase order" at bounding box center [149, 303] width 118 height 45
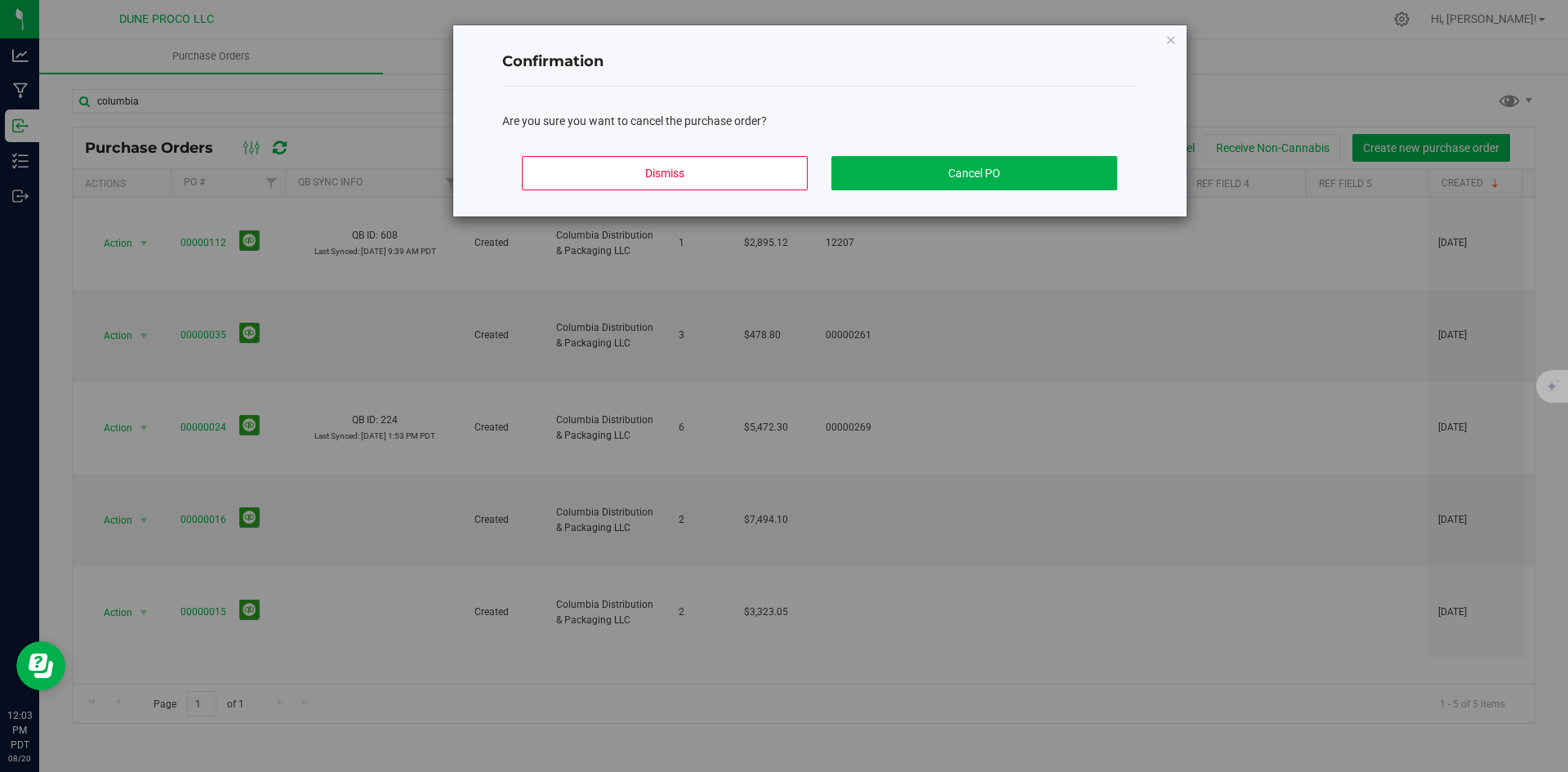
click at [983, 154] on div "Dismiss Cancel PO" at bounding box center [820, 180] width 636 height 74
click at [986, 165] on button "Cancel PO" at bounding box center [975, 173] width 286 height 35
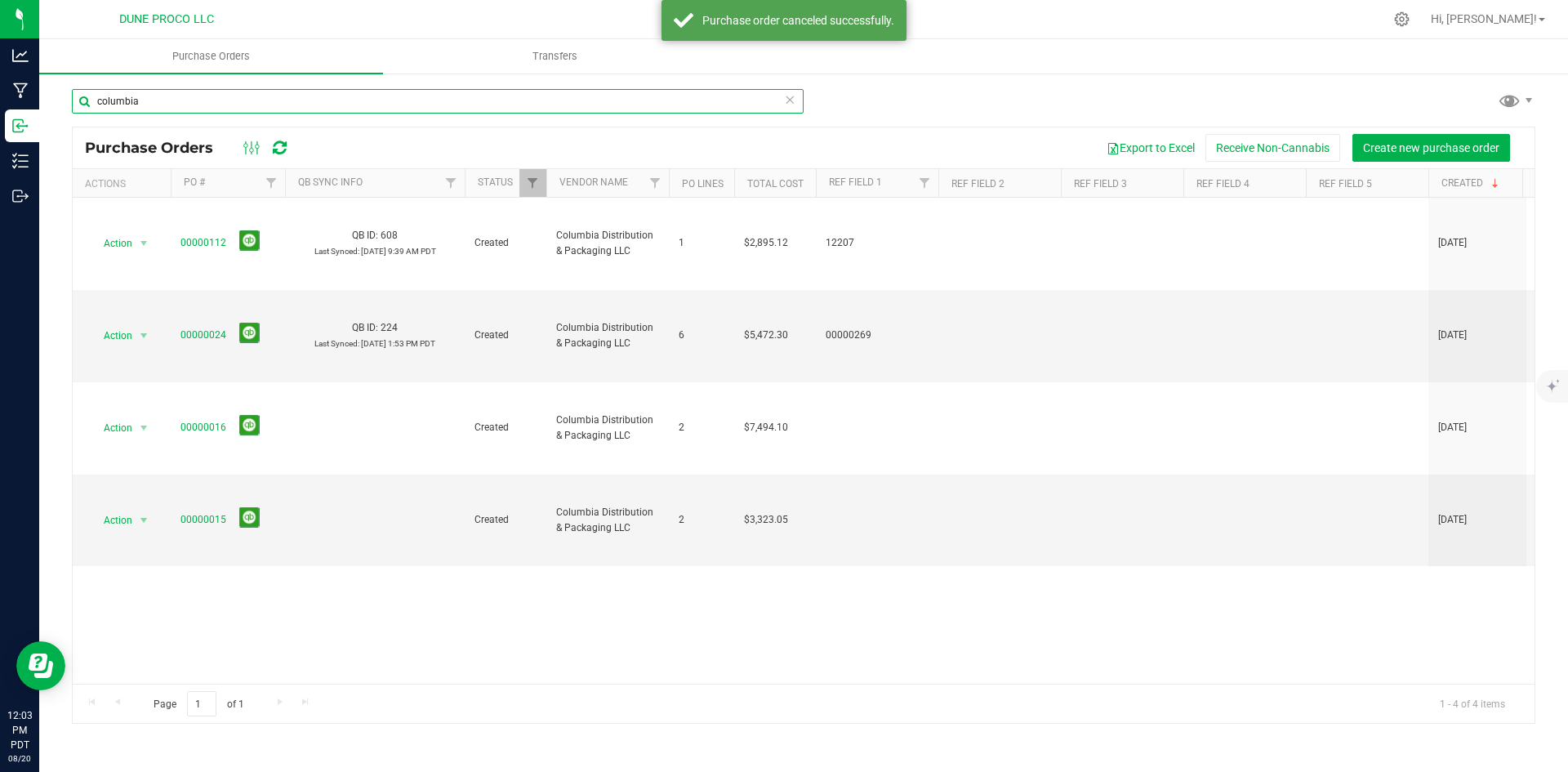
click at [344, 104] on input "columbia" at bounding box center [438, 101] width 732 height 24
click at [344, 103] on input "columbia" at bounding box center [438, 101] width 732 height 24
type input "innovati"
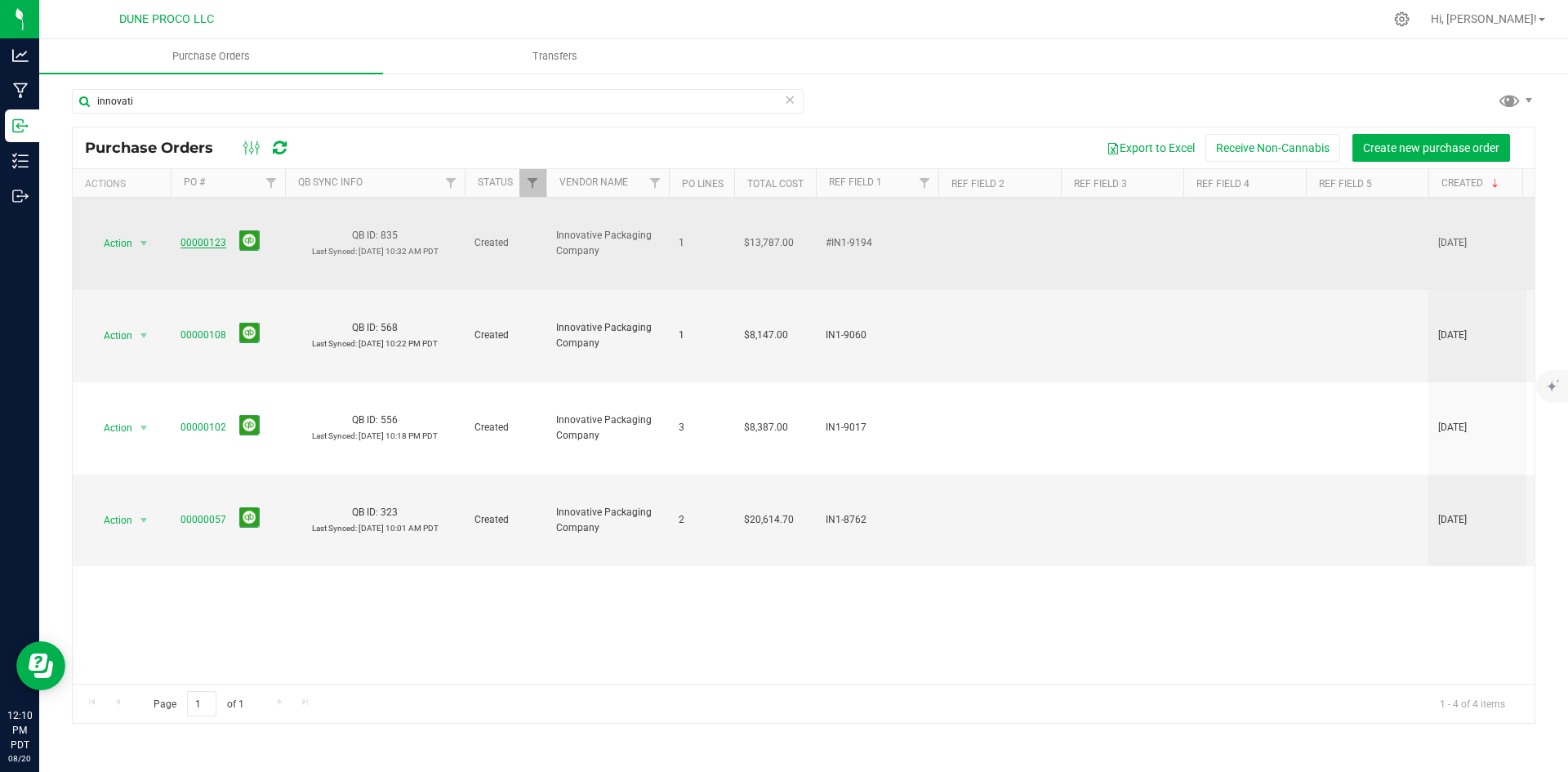
click at [202, 237] on link "00000123" at bounding box center [203, 242] width 46 height 11
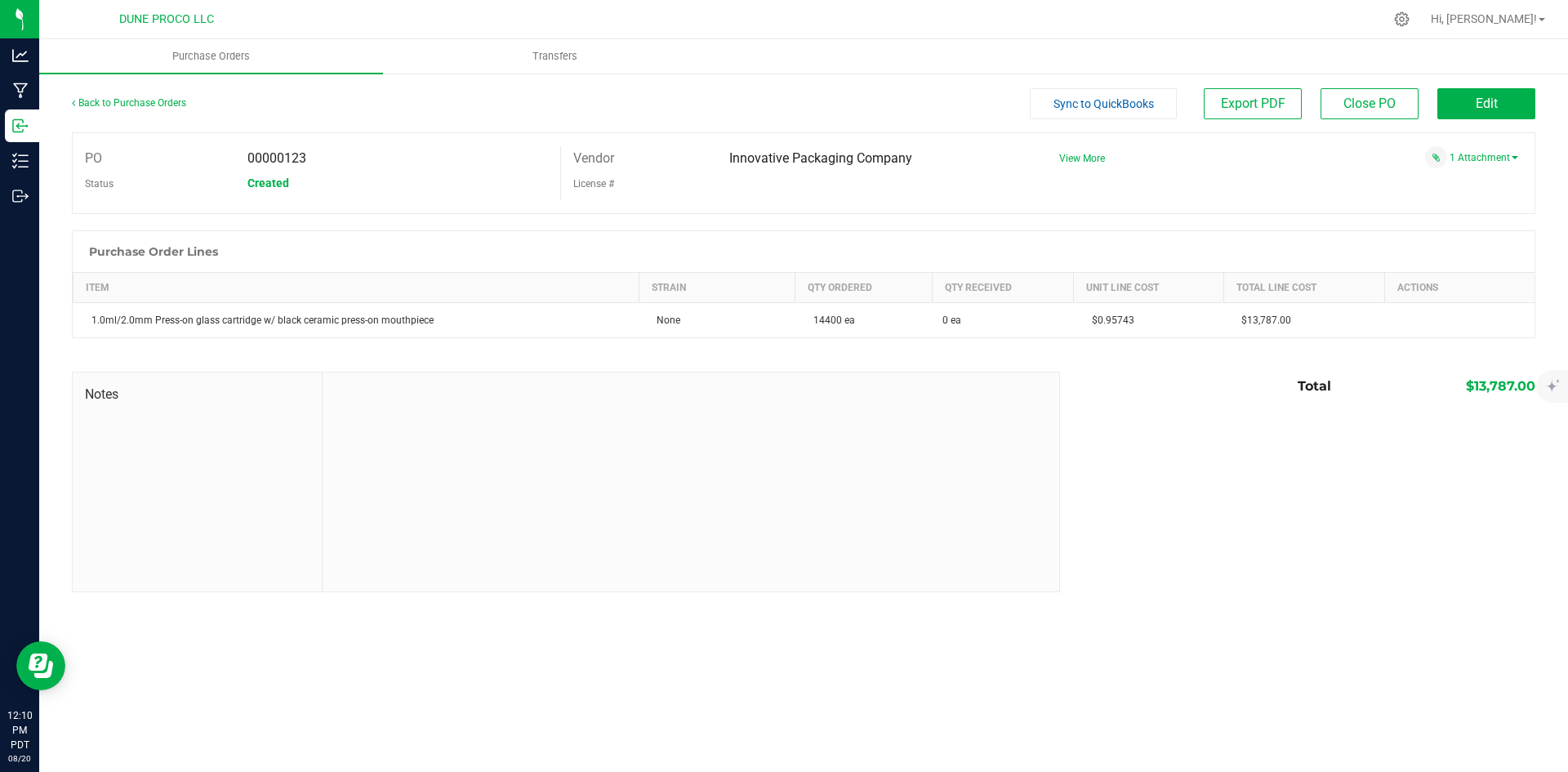
click at [1109, 97] on span "Sync to QuickBooks" at bounding box center [1104, 103] width 101 height 13
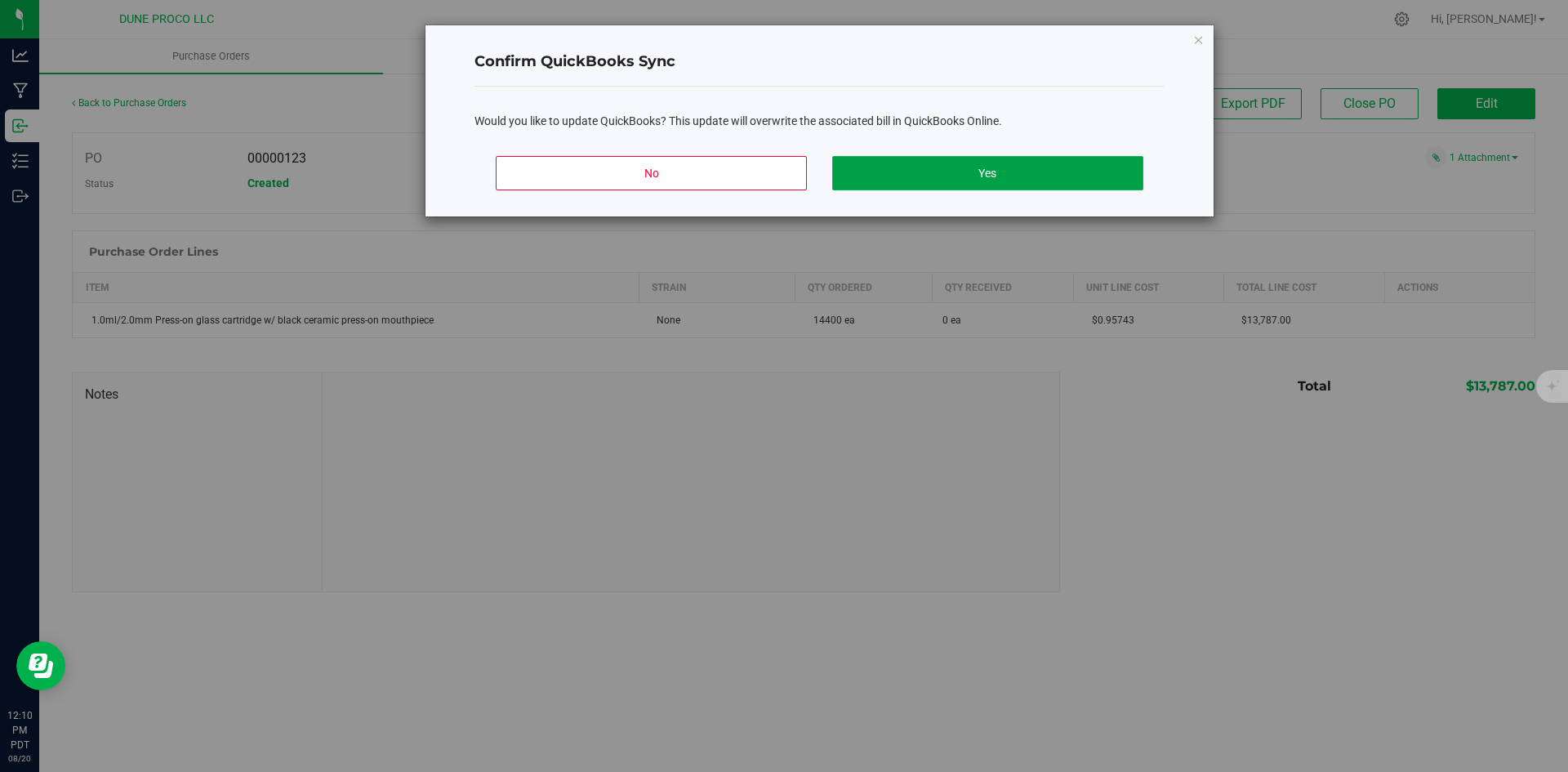
click at [1076, 180] on button "Yes" at bounding box center [988, 173] width 310 height 35
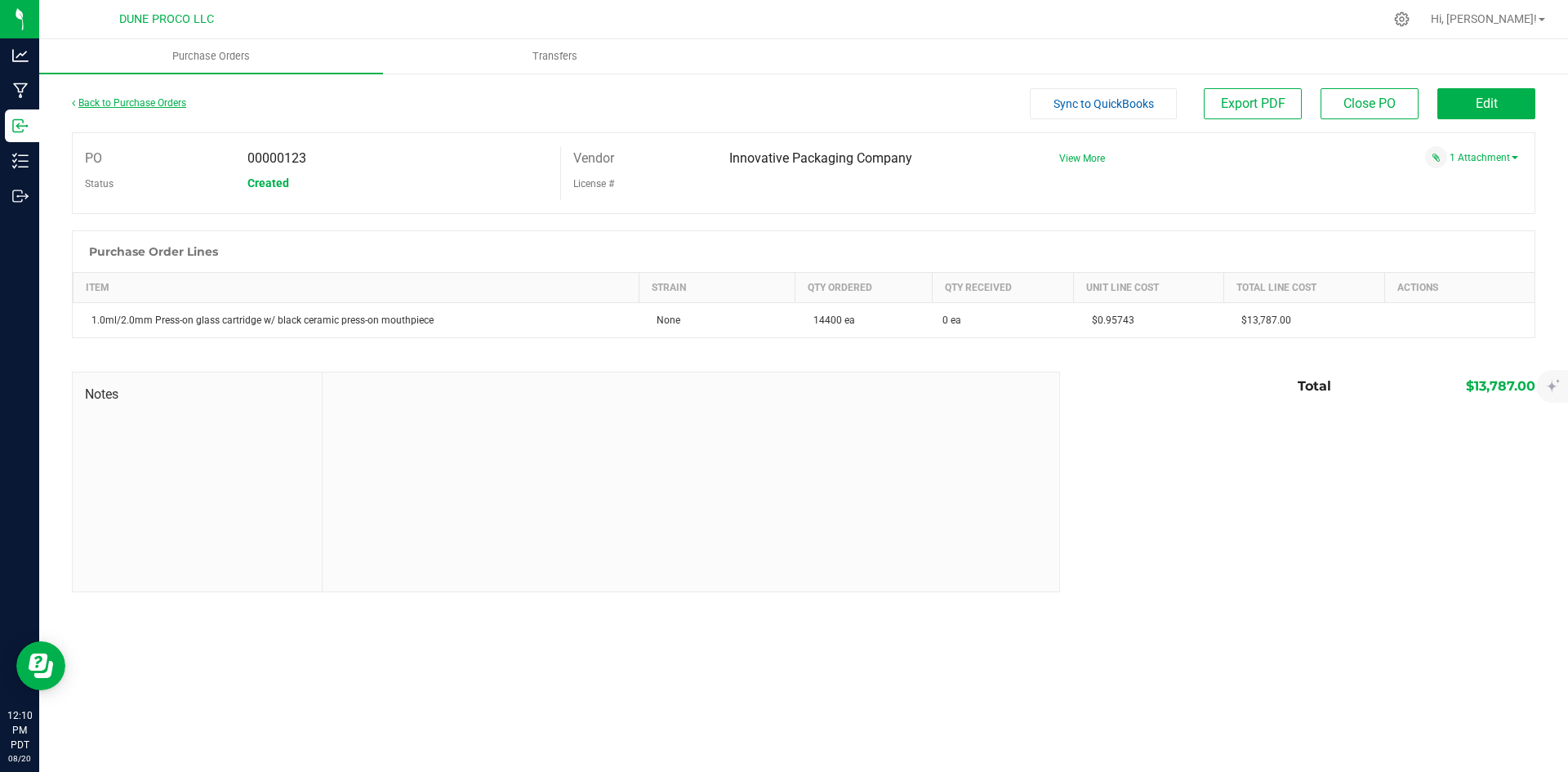
click at [141, 97] on link "Back to Purchase Orders" at bounding box center [129, 102] width 114 height 11
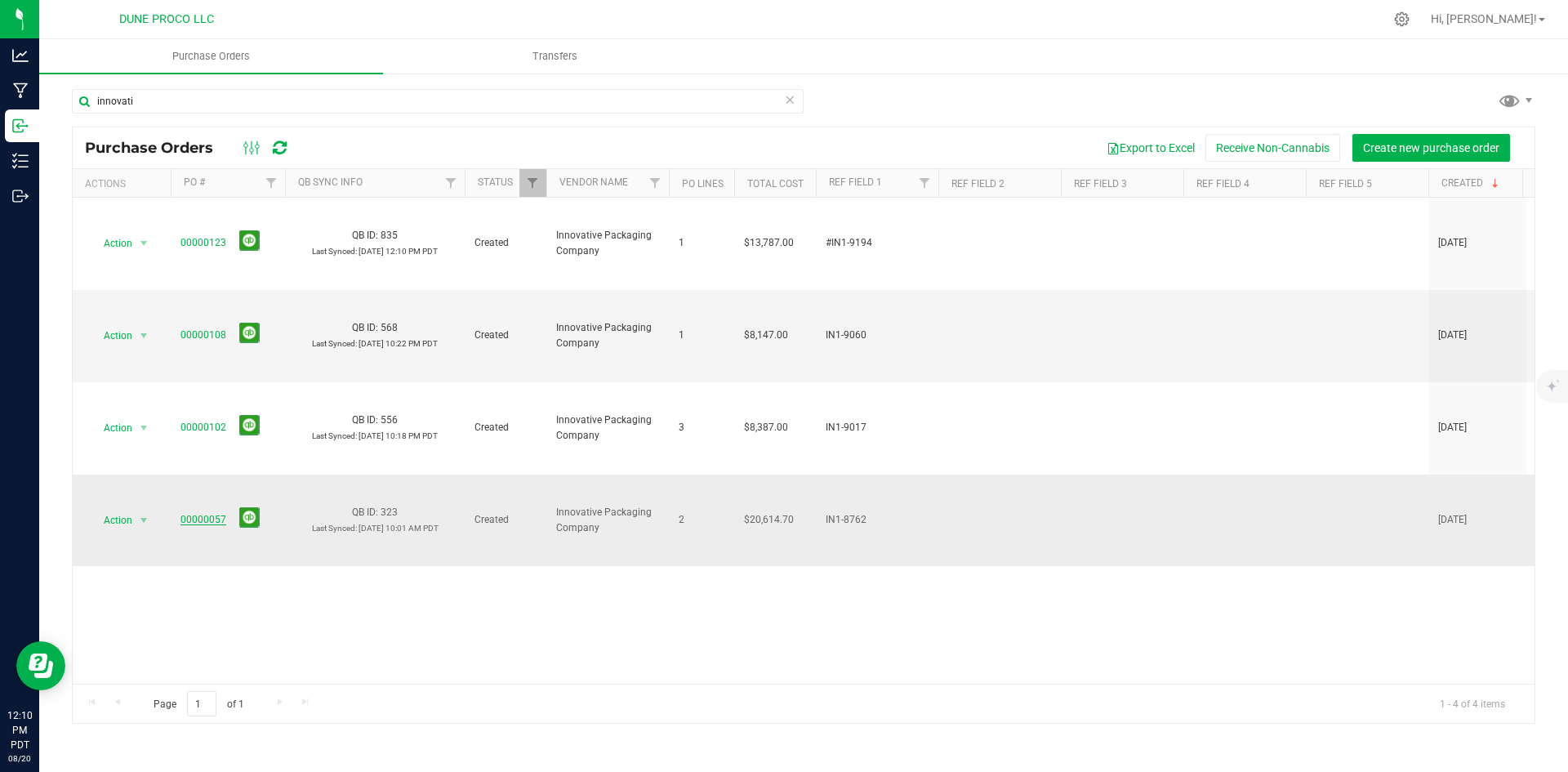
click at [206, 514] on link "00000057" at bounding box center [203, 519] width 46 height 11
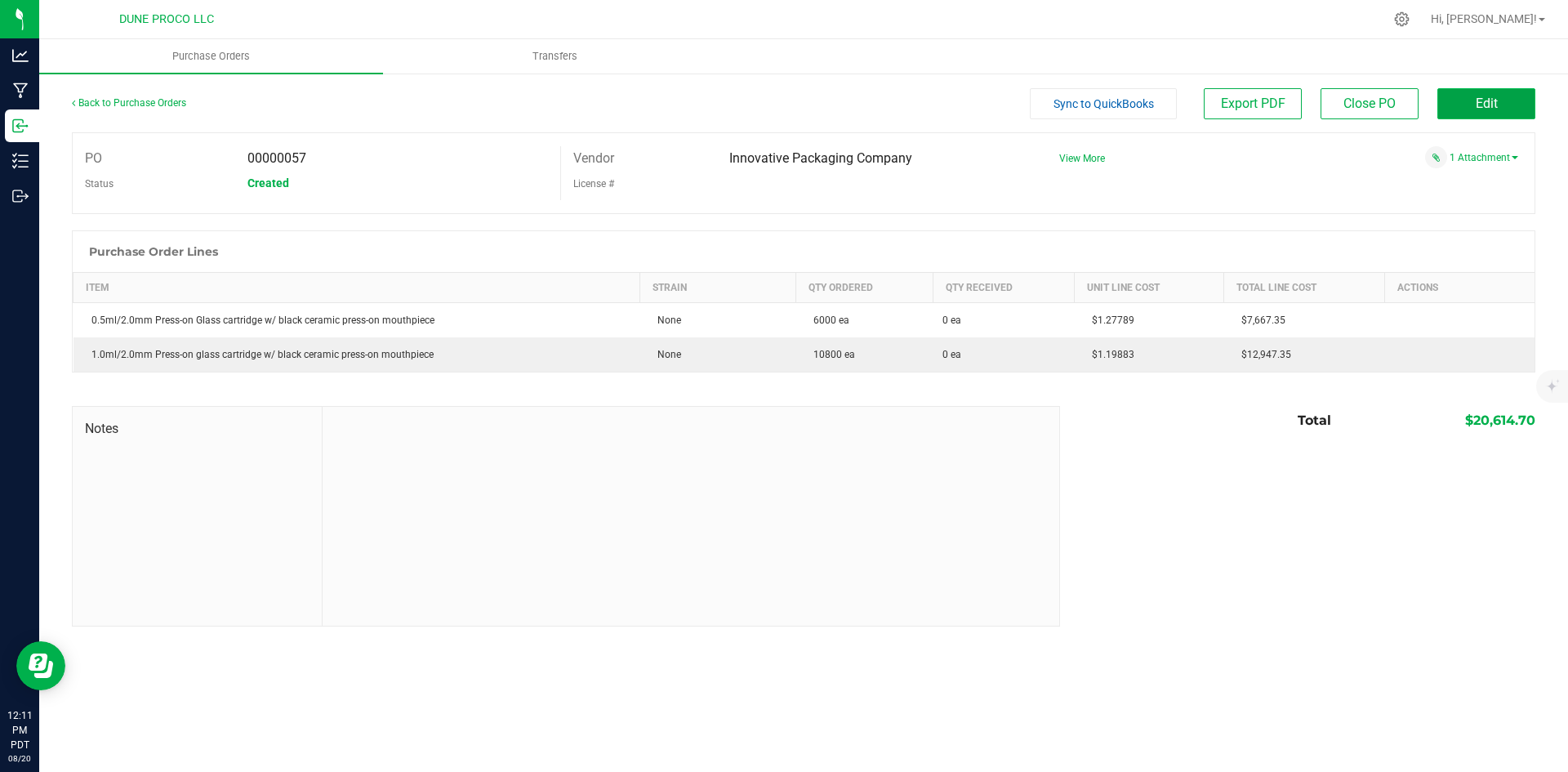
click at [1503, 107] on button "Edit" at bounding box center [1486, 104] width 98 height 31
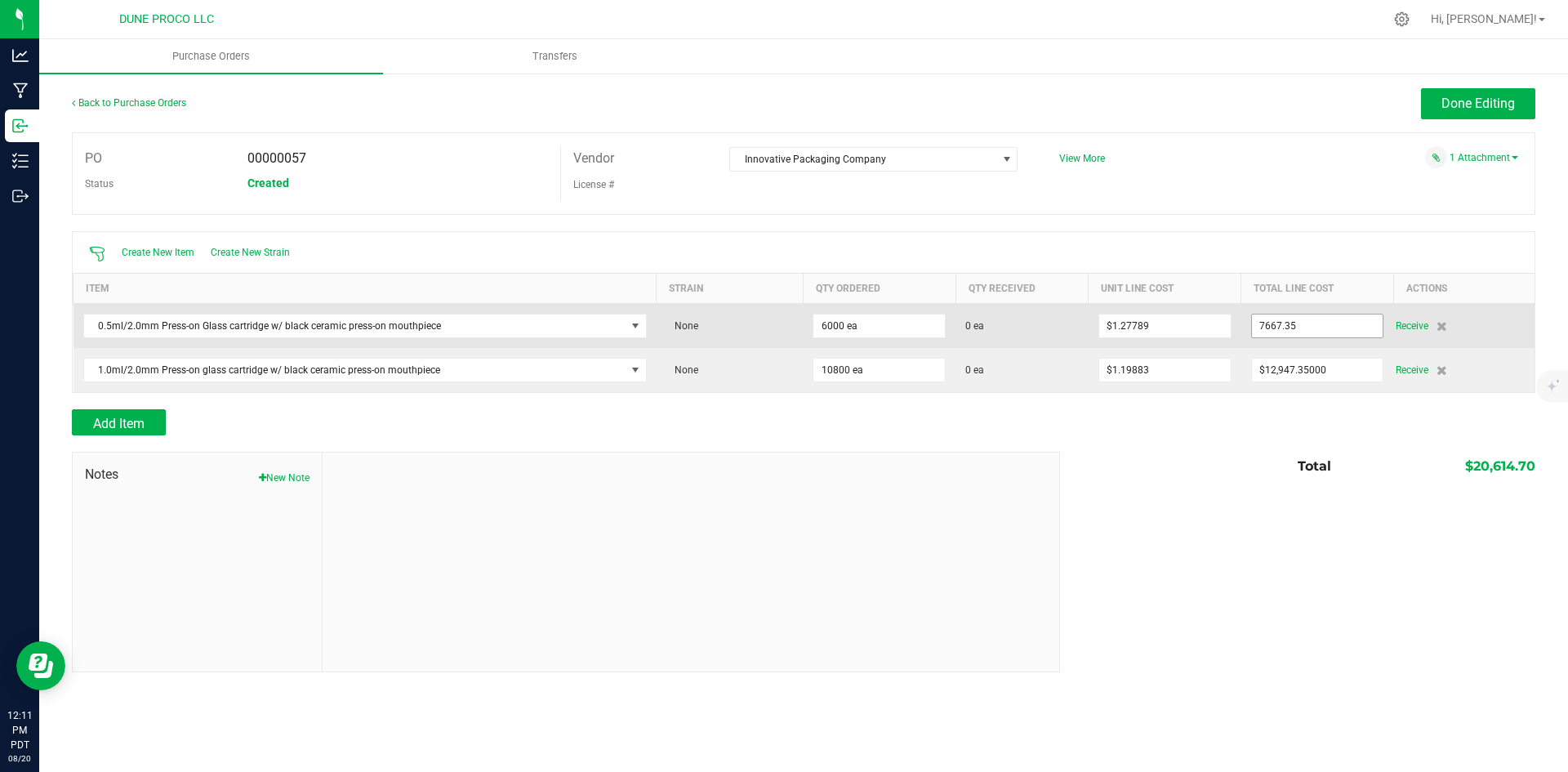
click at [1284, 324] on input "7667.35" at bounding box center [1318, 326] width 132 height 23
click at [1297, 326] on input "7667.35" at bounding box center [1318, 326] width 132 height 23
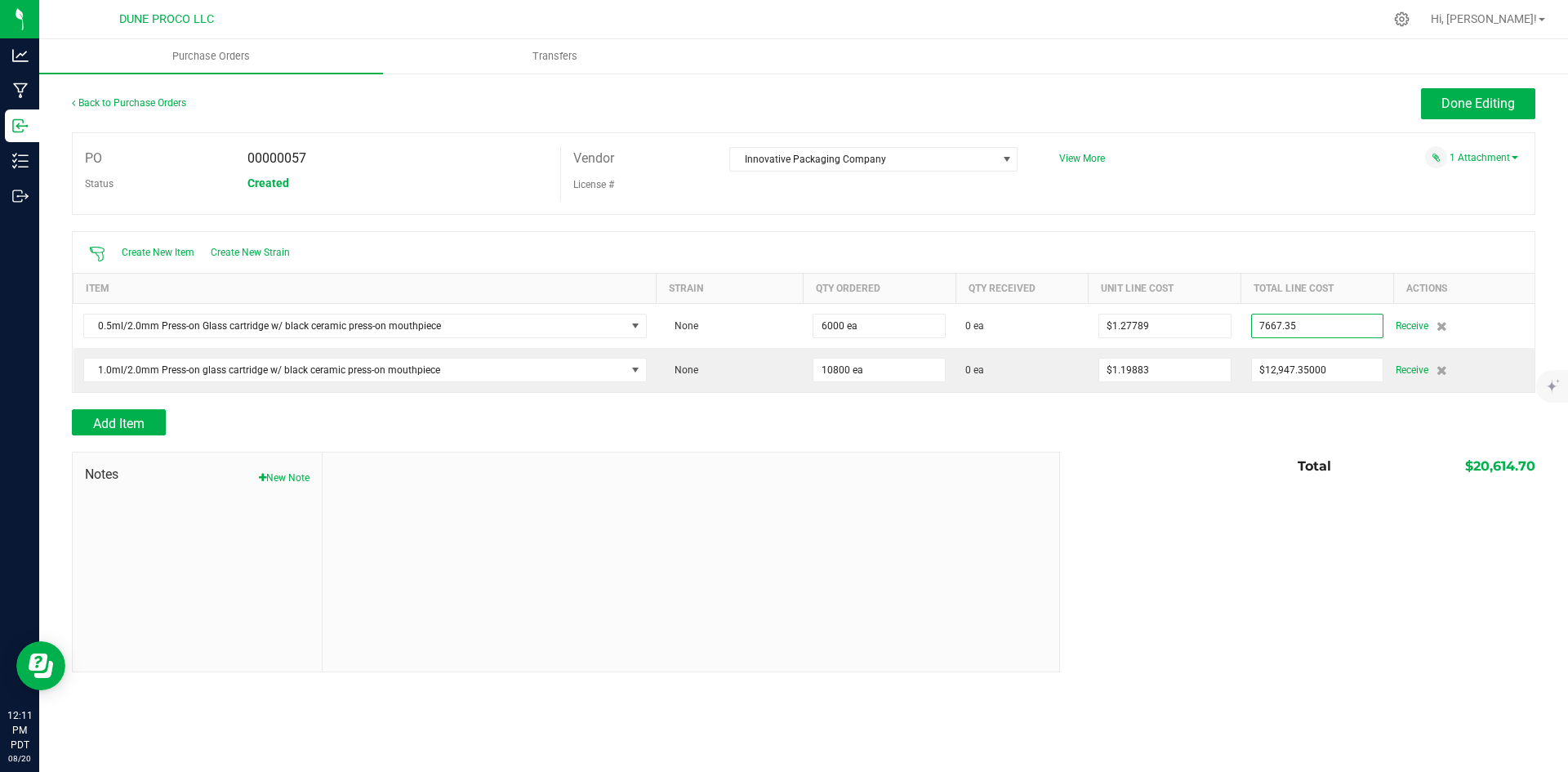
paste input "6893.04"
type input "$6,893.04000"
type input "6000"
type input "$1.14884"
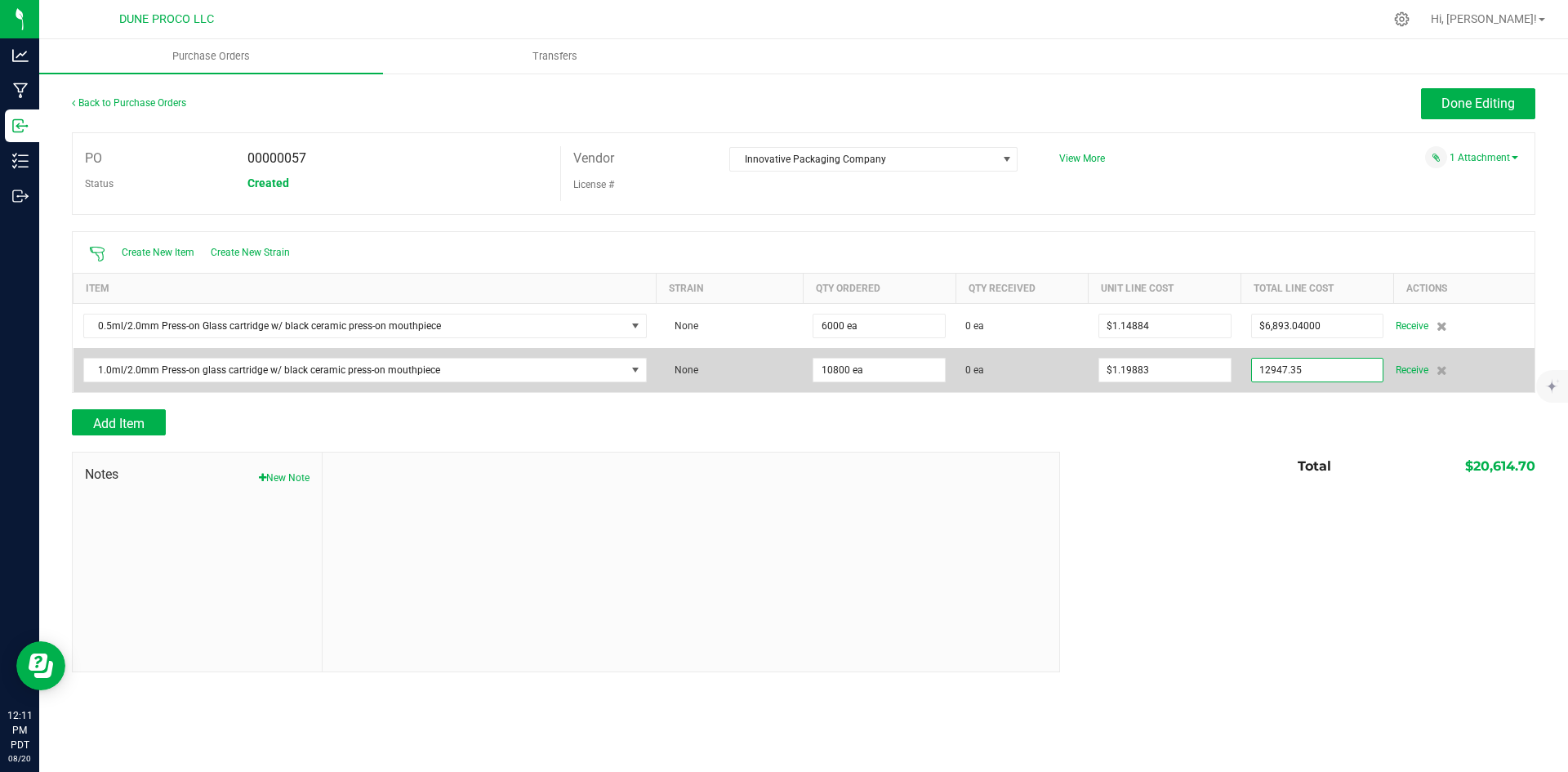
click at [1291, 373] on input "12947.35" at bounding box center [1318, 370] width 132 height 23
click at [1279, 358] on input "12947.35" at bounding box center [1318, 370] width 132 height 23
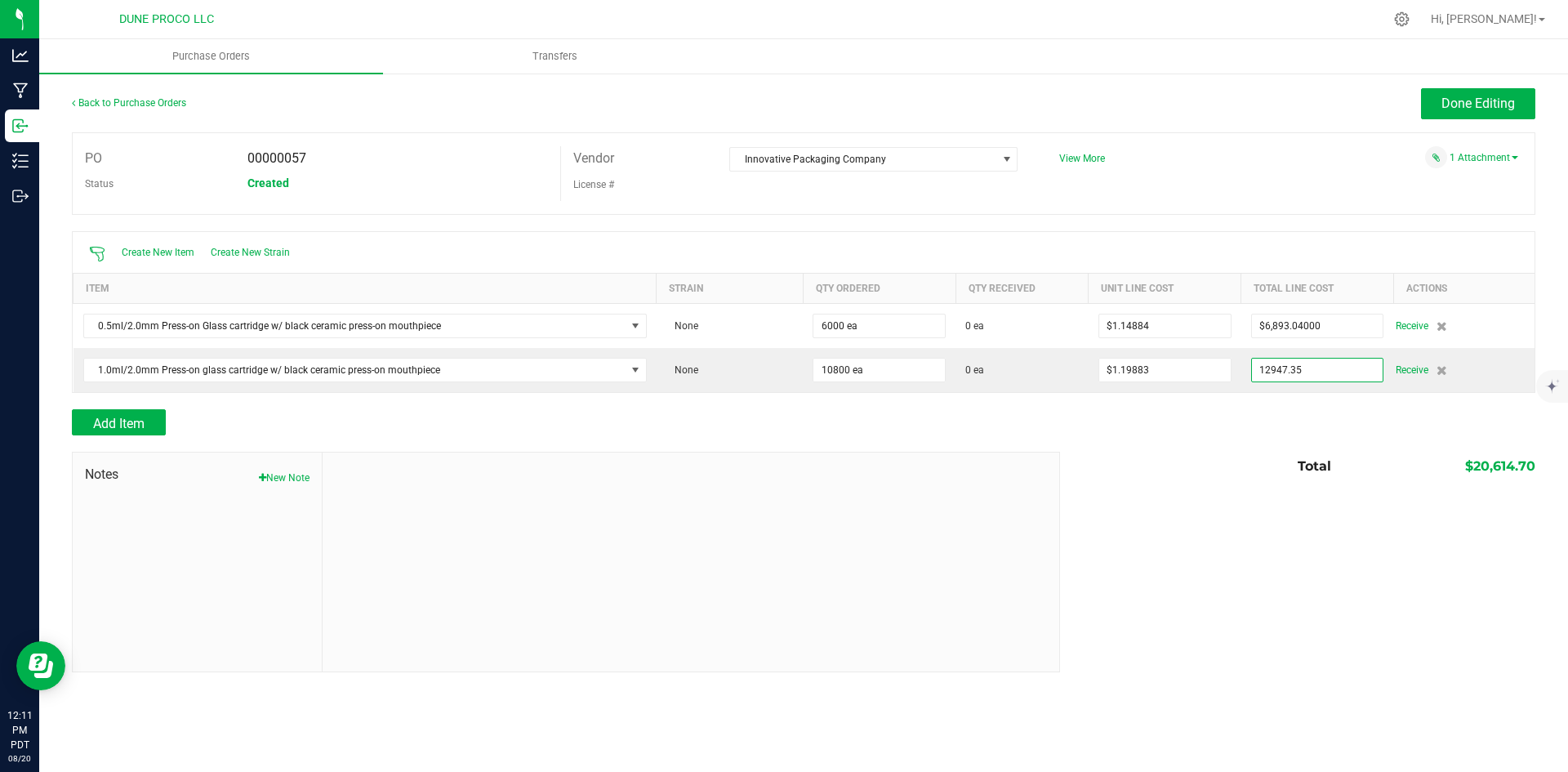
paste input "173.04"
type input "$12,173.04000"
click at [1299, 499] on div "Notes New Note Total $20,614.70" at bounding box center [804, 562] width 1464 height 220
type input "10800"
type input "$1.12713"
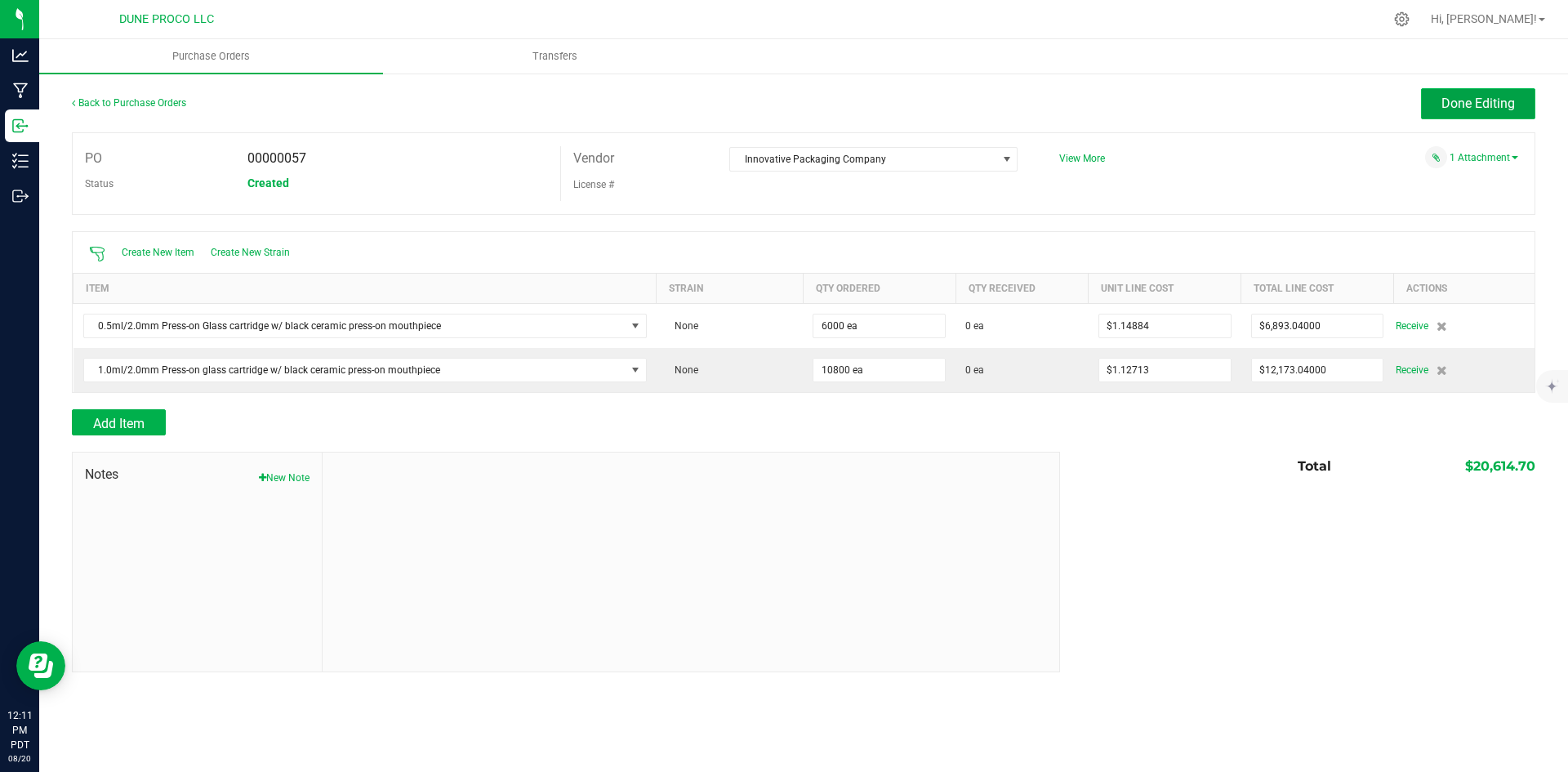
click at [1506, 94] on button "Done Editing" at bounding box center [1479, 104] width 114 height 31
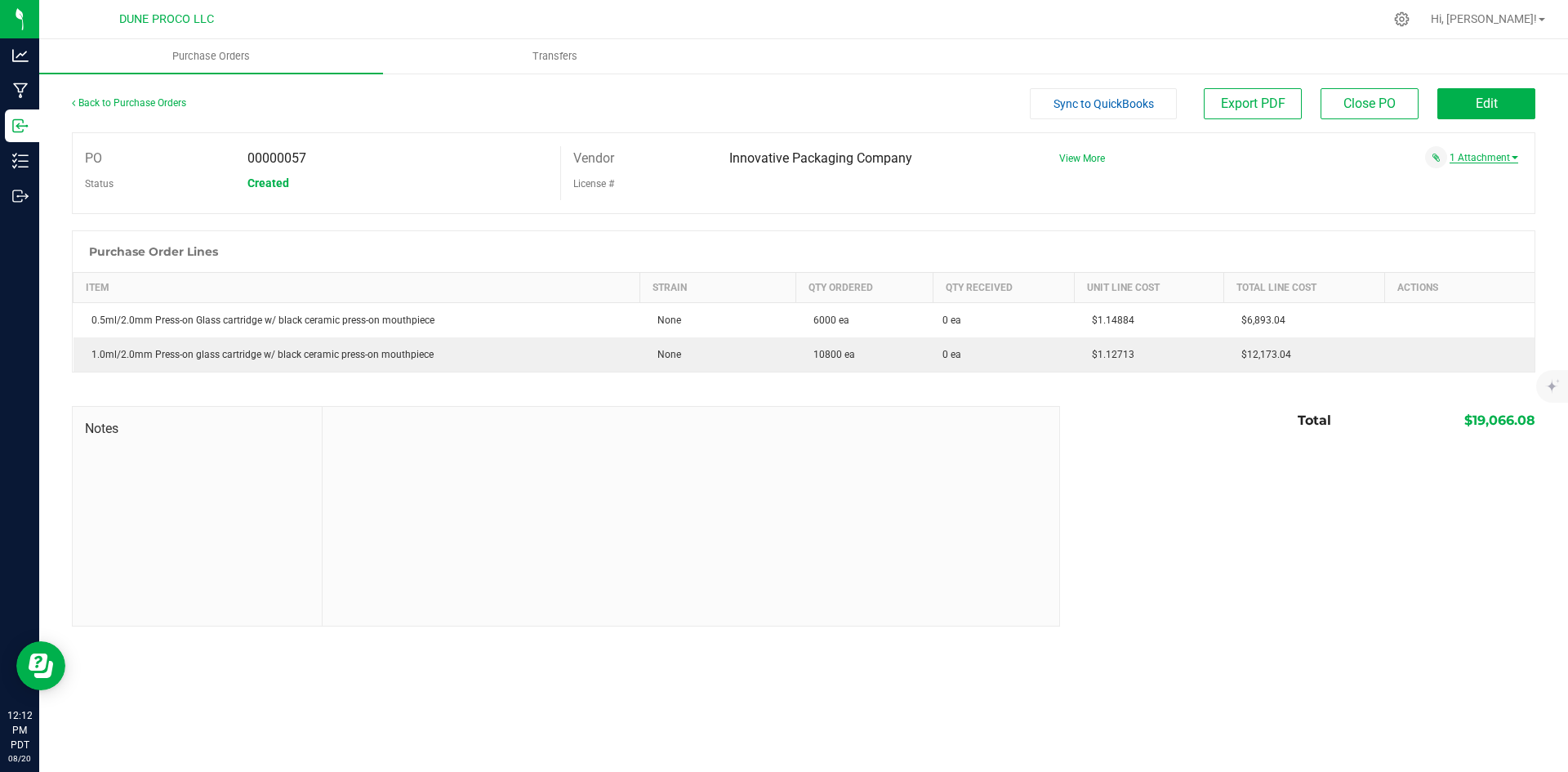
click at [1493, 160] on link "1 Attachment" at bounding box center [1484, 157] width 69 height 11
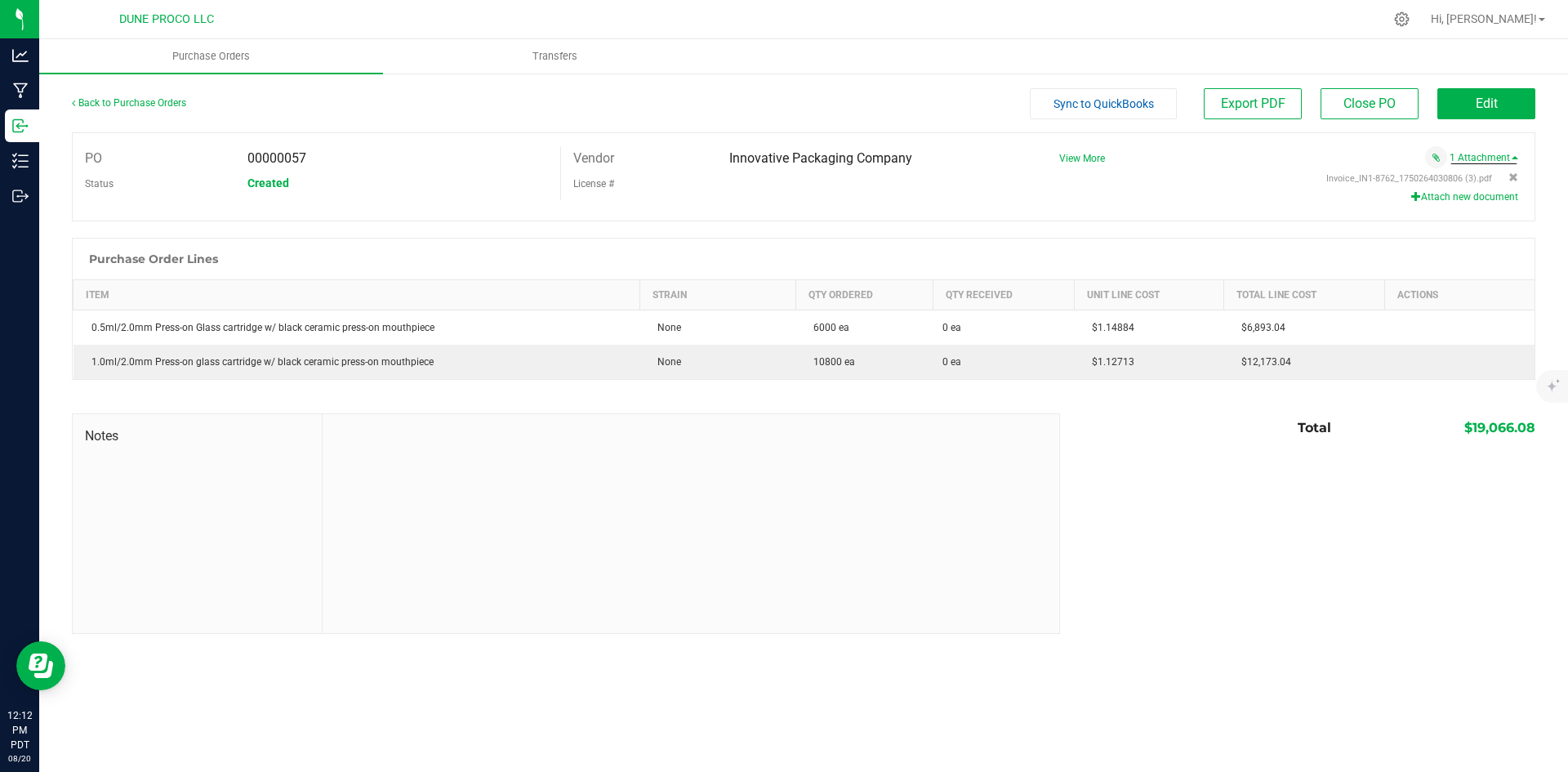
click at [1465, 198] on button "Attach new document" at bounding box center [1464, 196] width 107 height 15
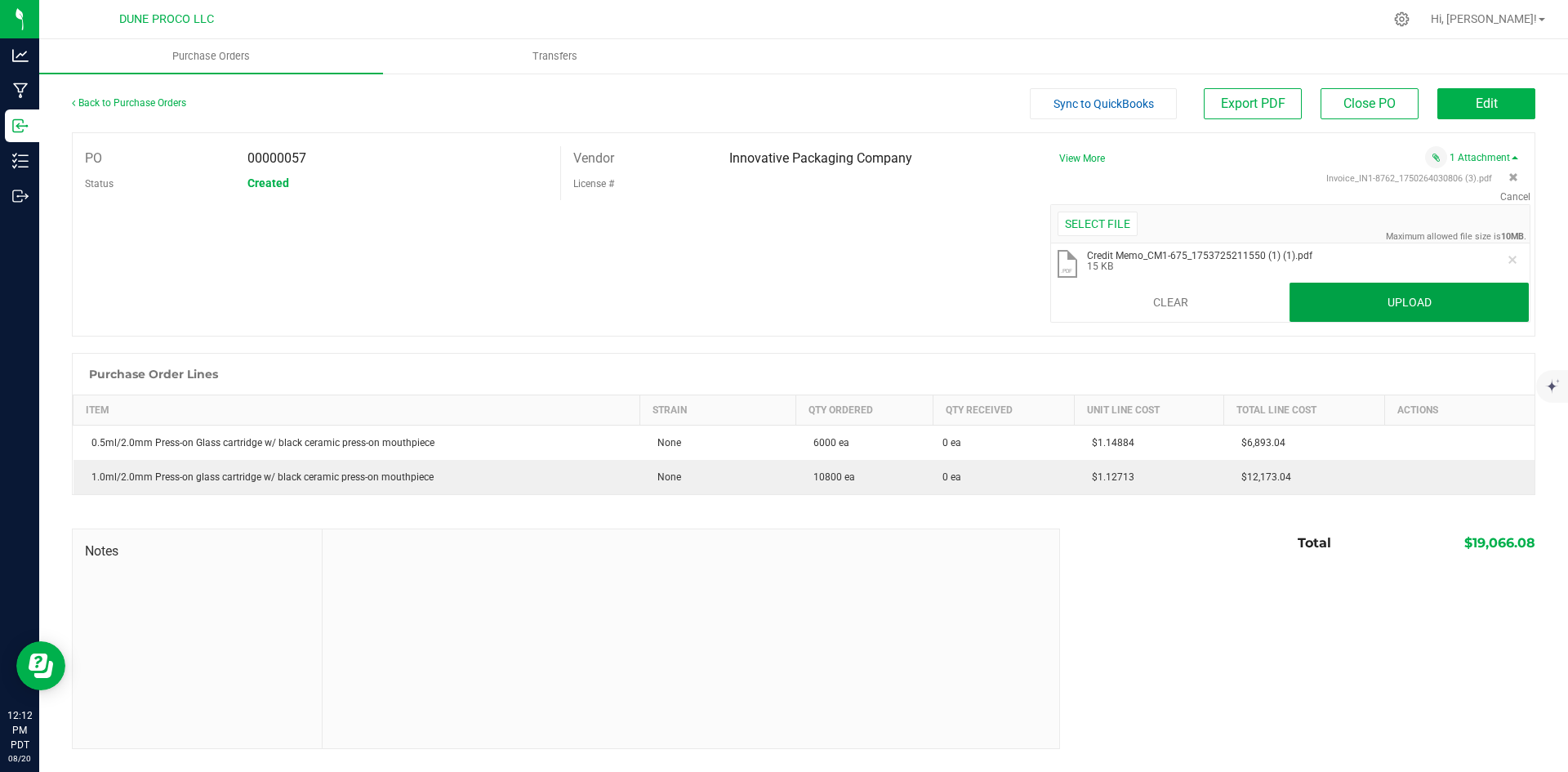
click at [1469, 297] on button "Upload" at bounding box center [1409, 302] width 239 height 39
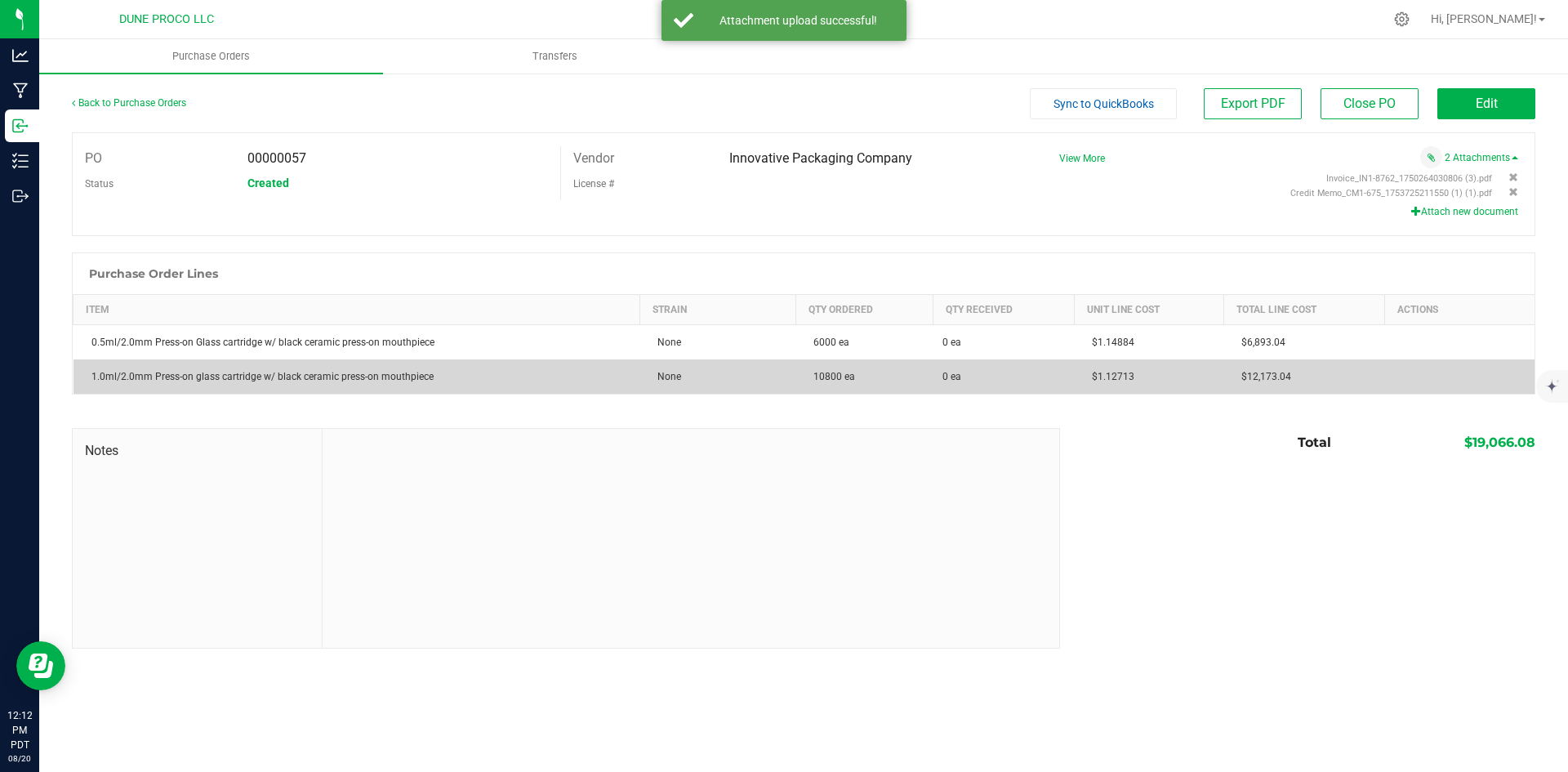
click at [1260, 374] on span "$12,173.04" at bounding box center [1262, 376] width 58 height 11
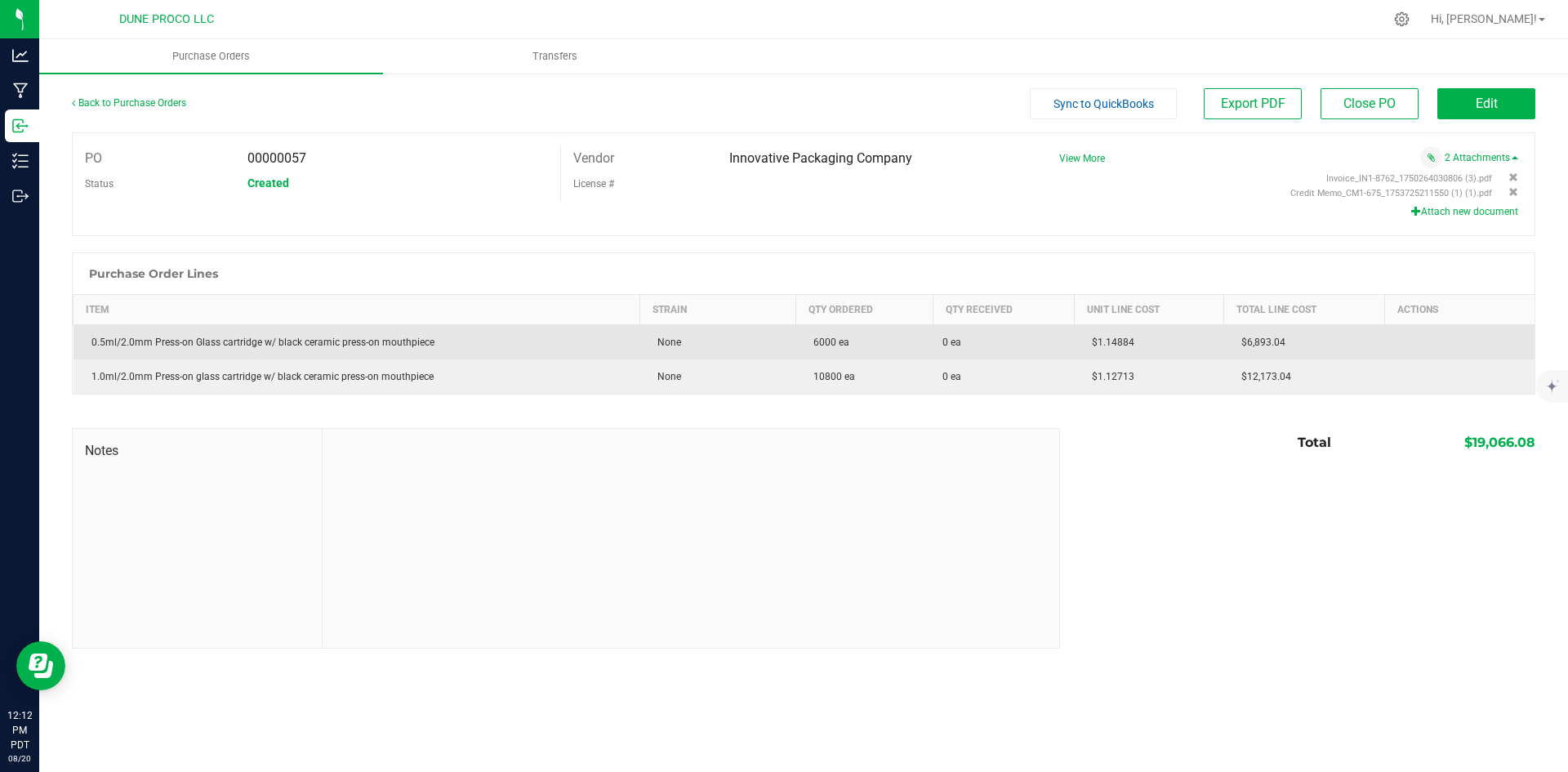
click at [1262, 335] on td "$6,893.04" at bounding box center [1304, 343] width 161 height 35
click at [1261, 341] on span "$6,893.04" at bounding box center [1259, 342] width 52 height 11
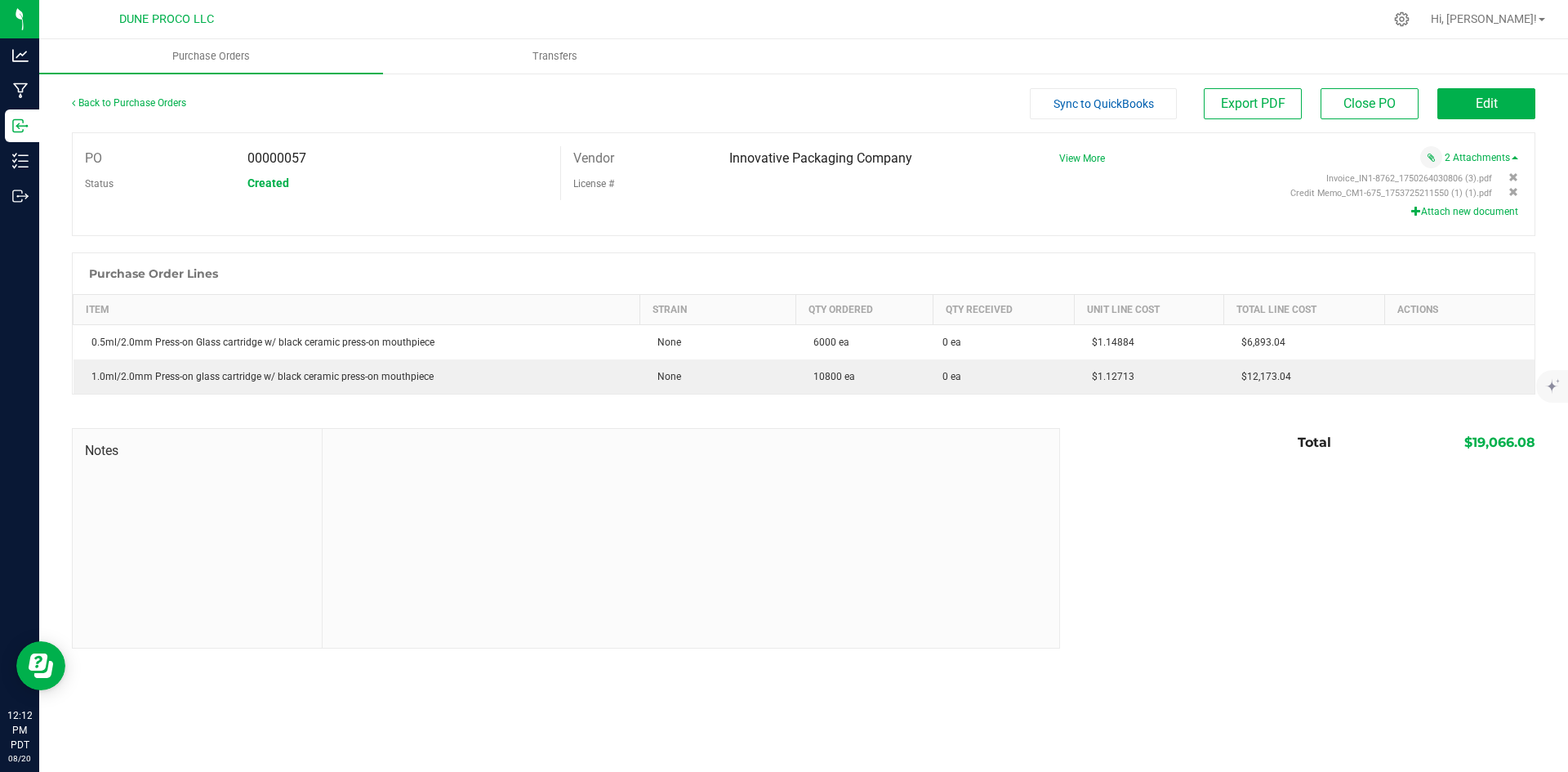
click at [1195, 544] on div "Notes Total $19,066.08" at bounding box center [804, 539] width 1464 height 220
click at [134, 99] on link "Back to Purchase Orders" at bounding box center [129, 102] width 114 height 11
